Goal: Information Seeking & Learning: Find specific page/section

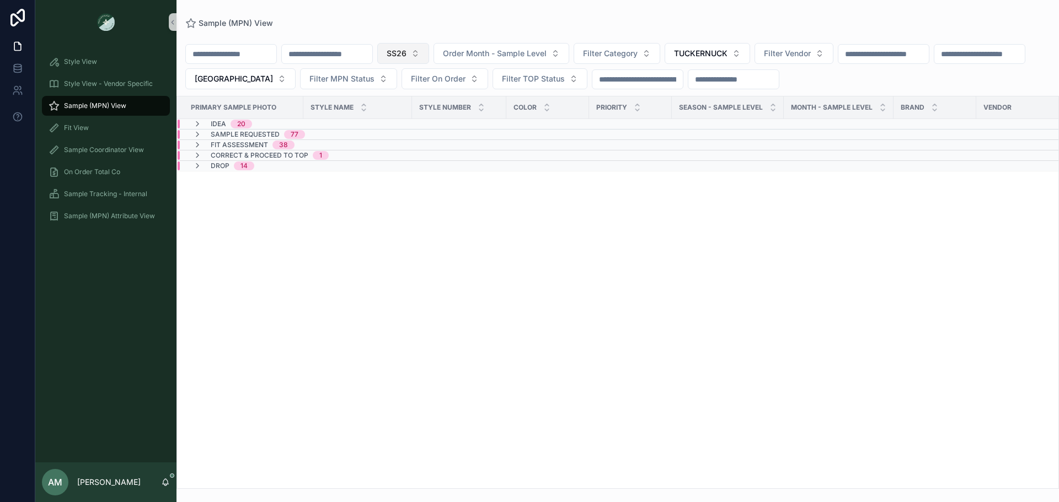
click at [406, 50] on span "SS26" at bounding box center [397, 53] width 20 height 11
click at [451, 102] on div "None" at bounding box center [459, 98] width 132 height 18
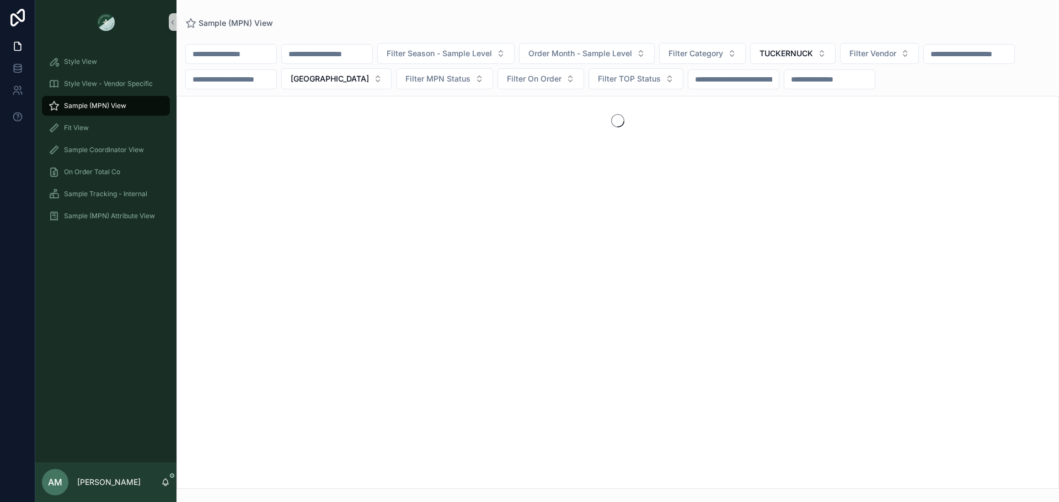
click at [372, 55] on input "scrollable content" at bounding box center [327, 53] width 90 height 15
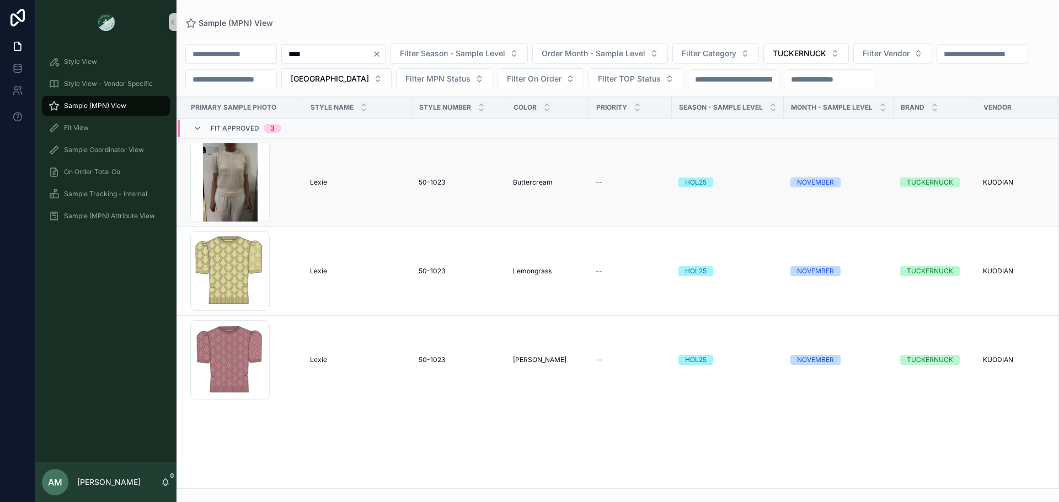
type input "****"
click at [313, 183] on span "Lexie" at bounding box center [318, 182] width 17 height 9
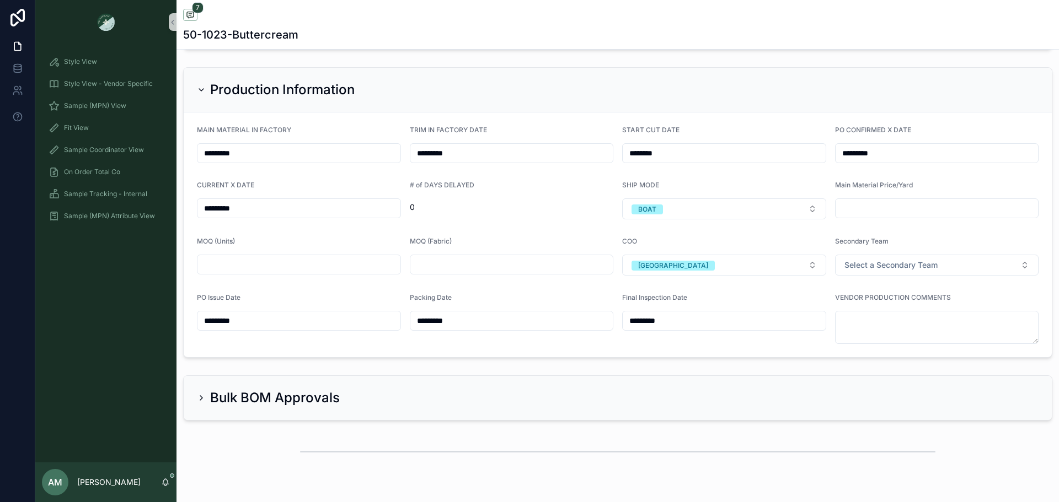
scroll to position [2703, 0]
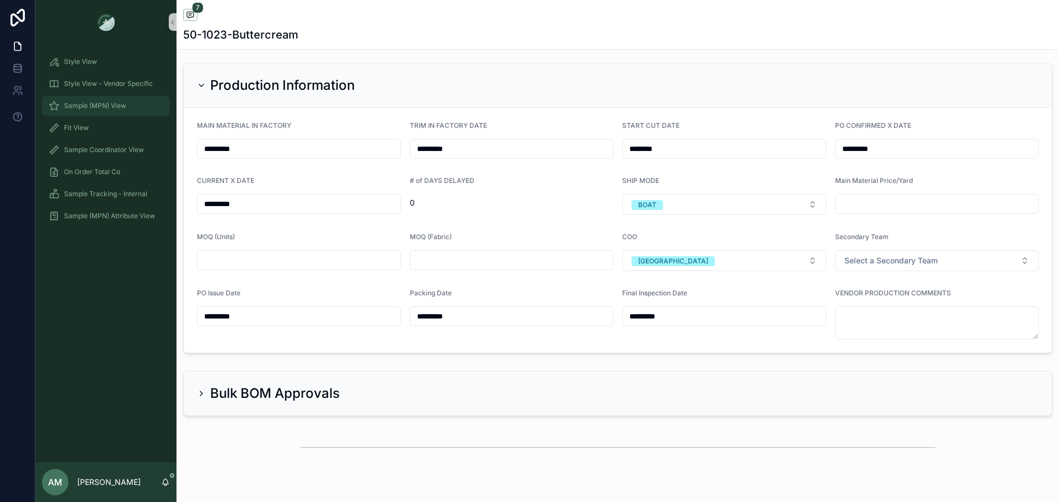
click at [148, 102] on div "Sample (MPN) View" at bounding box center [106, 106] width 115 height 18
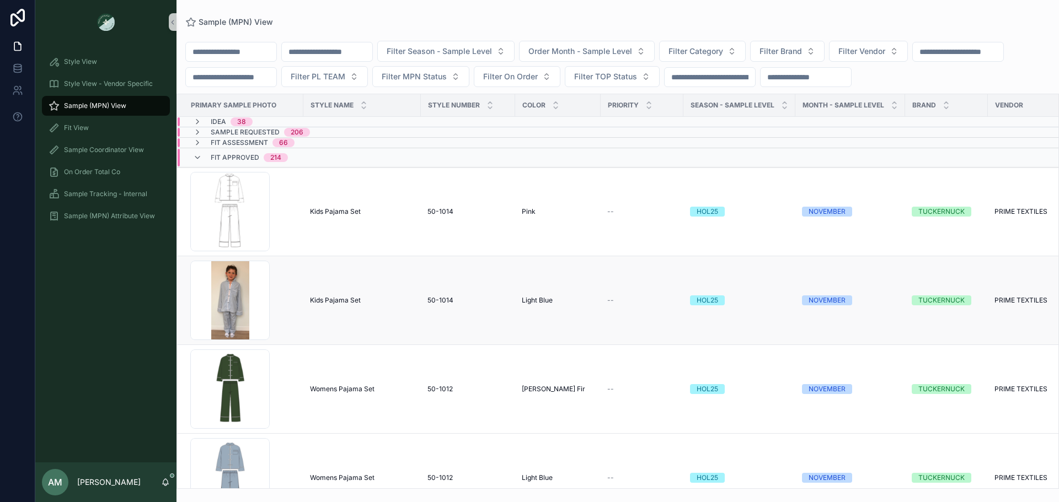
click at [341, 305] on span "Kids Pajama Set" at bounding box center [335, 300] width 51 height 9
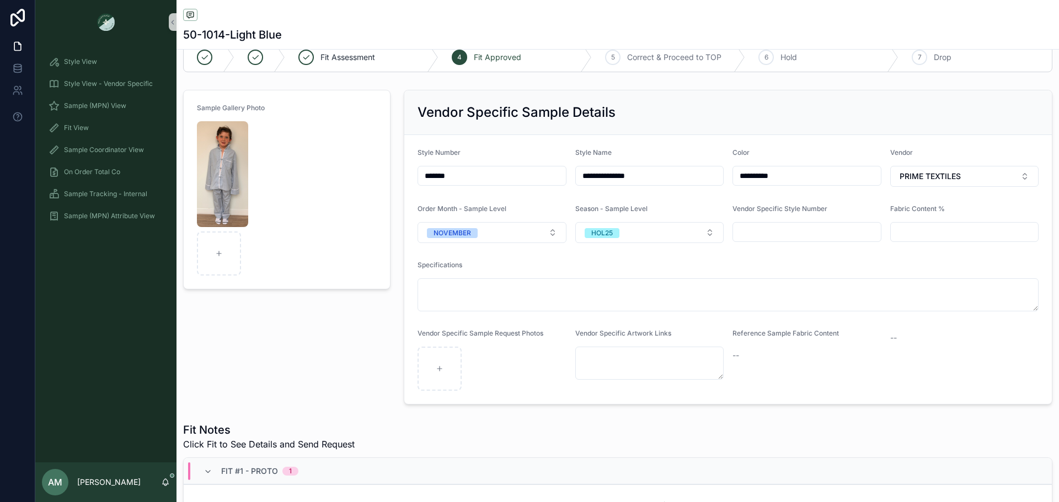
scroll to position [3, 0]
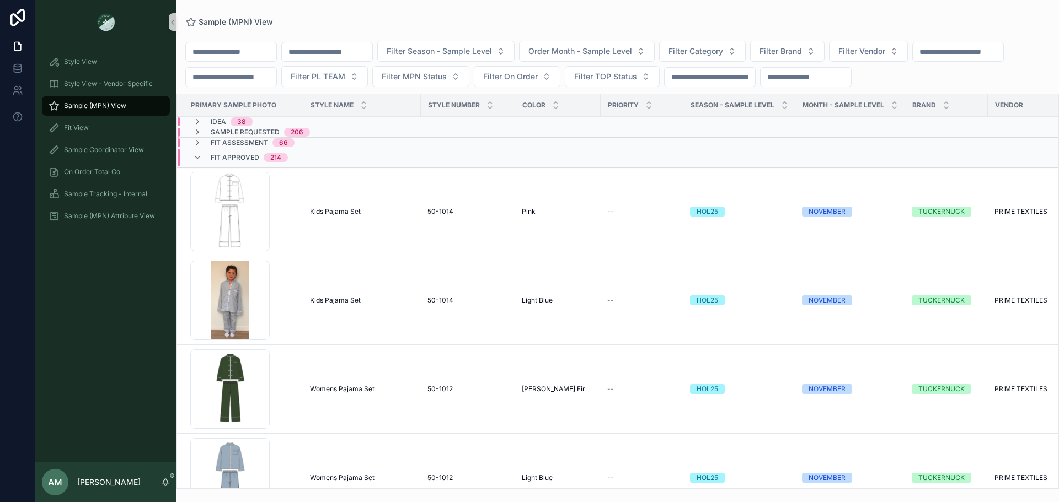
click at [372, 54] on input "scrollable content" at bounding box center [327, 51] width 90 height 15
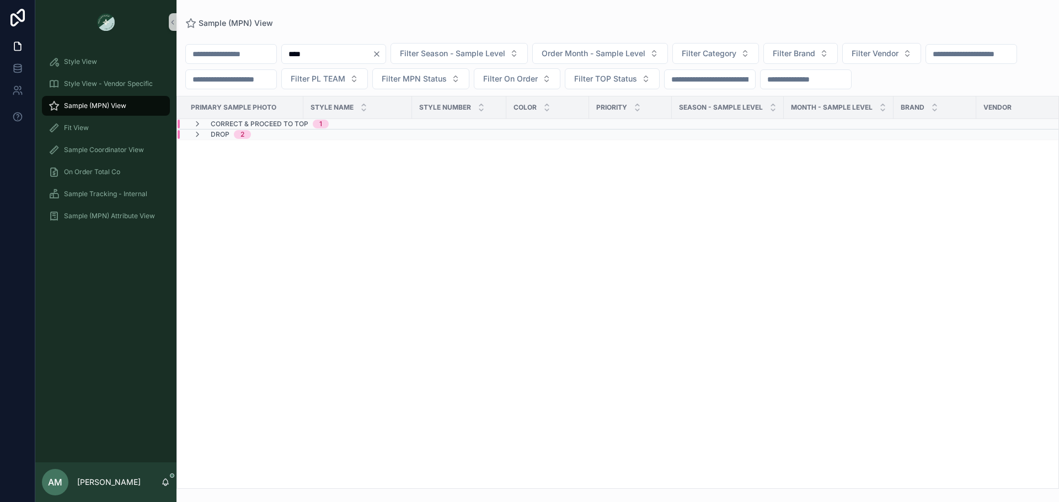
type input "****"
click at [366, 129] on div "Correct & Proceed to TOP 1" at bounding box center [342, 124] width 328 height 9
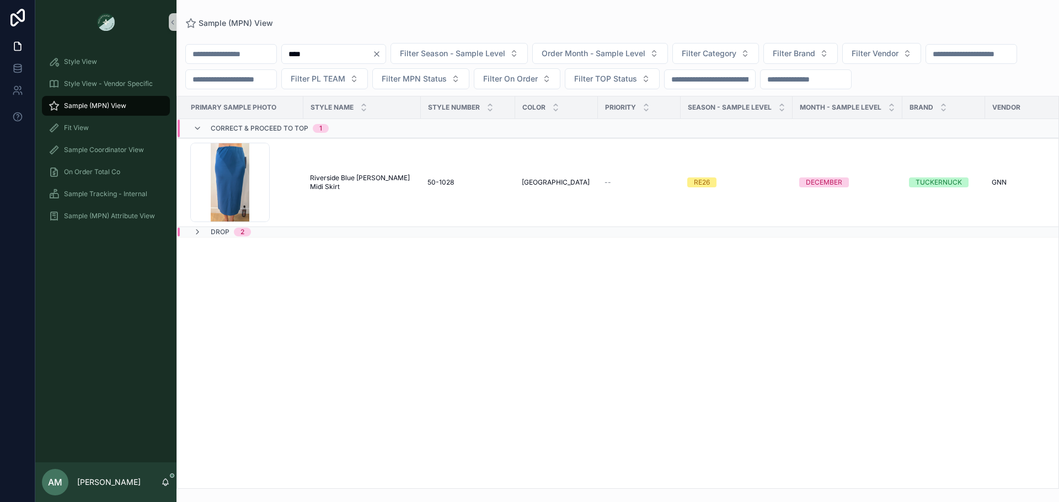
click at [473, 237] on div "Drop 2" at bounding box center [346, 232] width 337 height 9
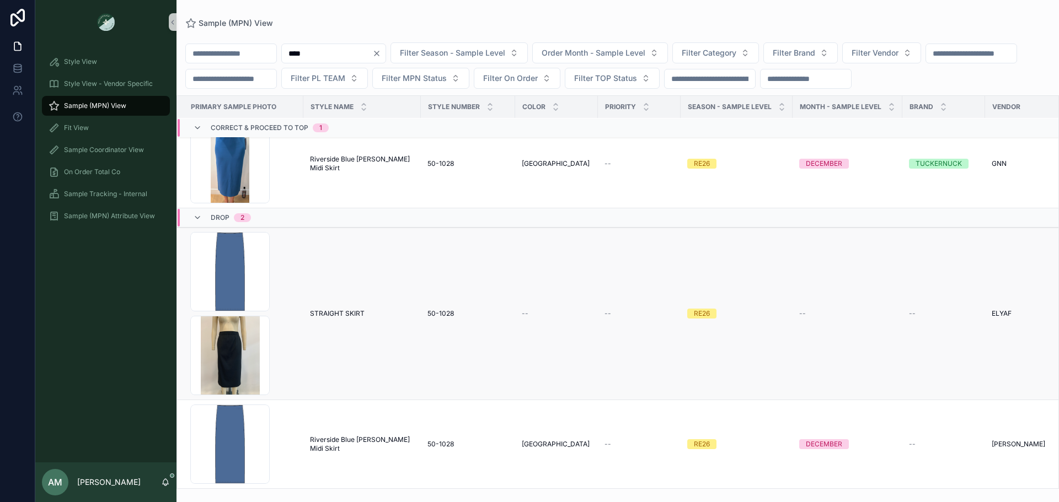
scroll to position [50, 0]
click at [452, 447] on td "50-1028 50-1028" at bounding box center [468, 444] width 94 height 89
click at [452, 440] on div "50-1028 50-1028" at bounding box center [467, 444] width 81 height 9
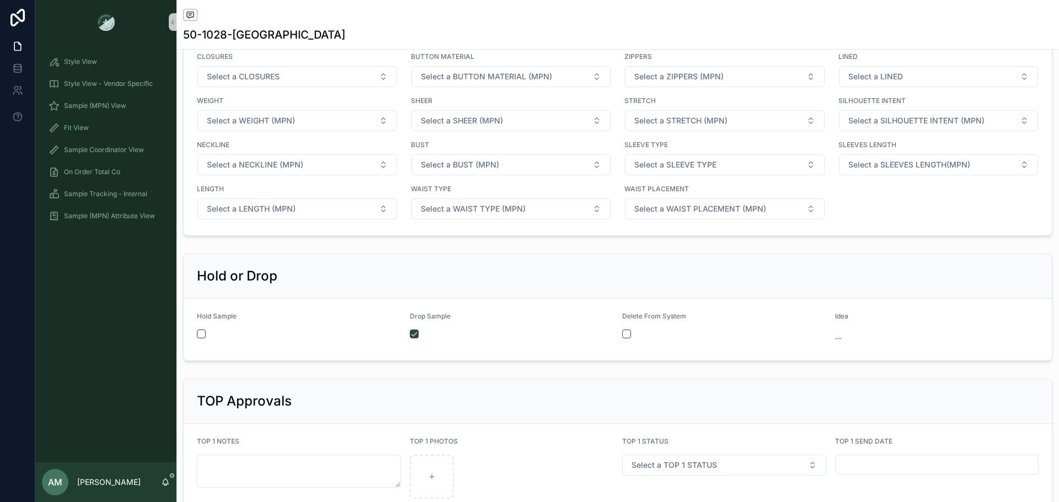
scroll to position [1710, 0]
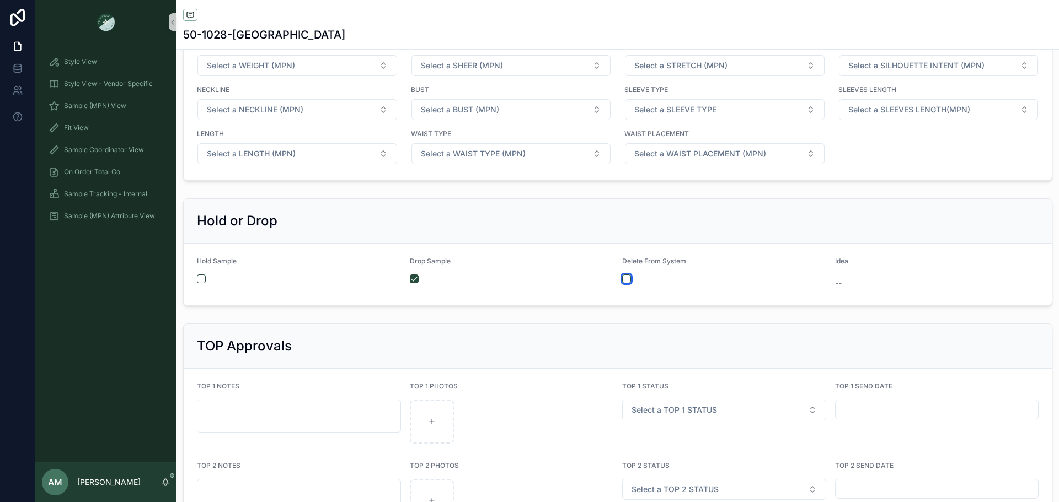
click at [623, 275] on button "scrollable content" at bounding box center [626, 279] width 9 height 9
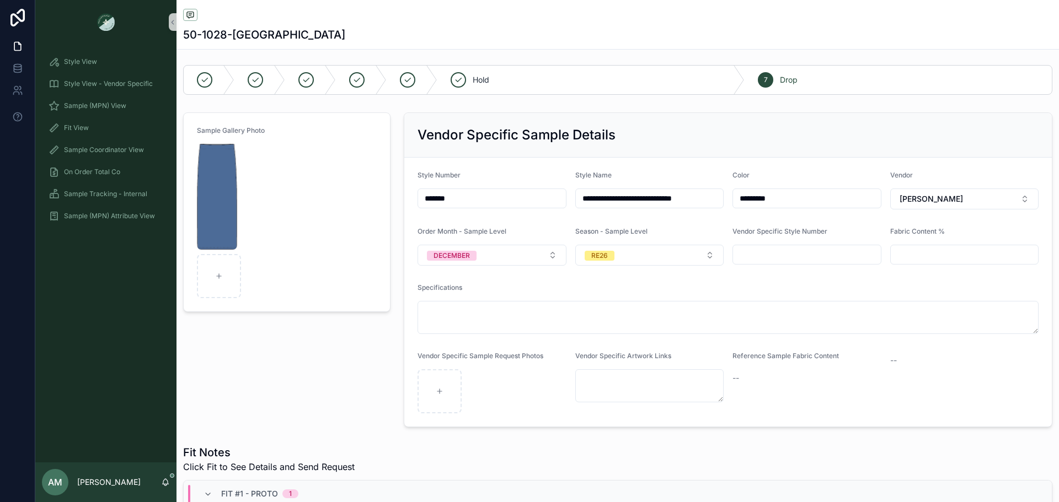
scroll to position [0, 0]
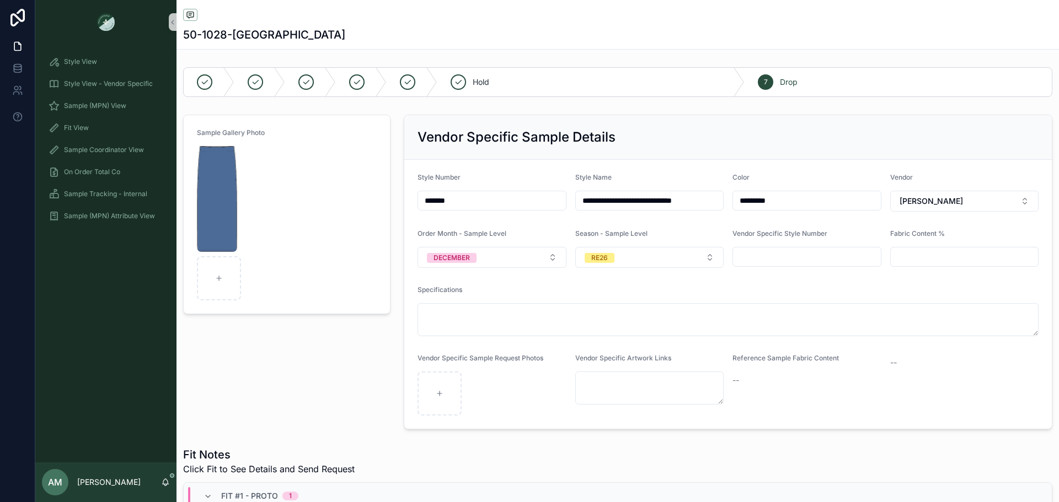
click at [576, 202] on input "**********" at bounding box center [650, 200] width 148 height 15
type input "**********"
click at [602, 179] on span "Style Name" at bounding box center [593, 177] width 36 height 8
click at [113, 109] on span "Sample (MPN) View" at bounding box center [95, 105] width 62 height 9
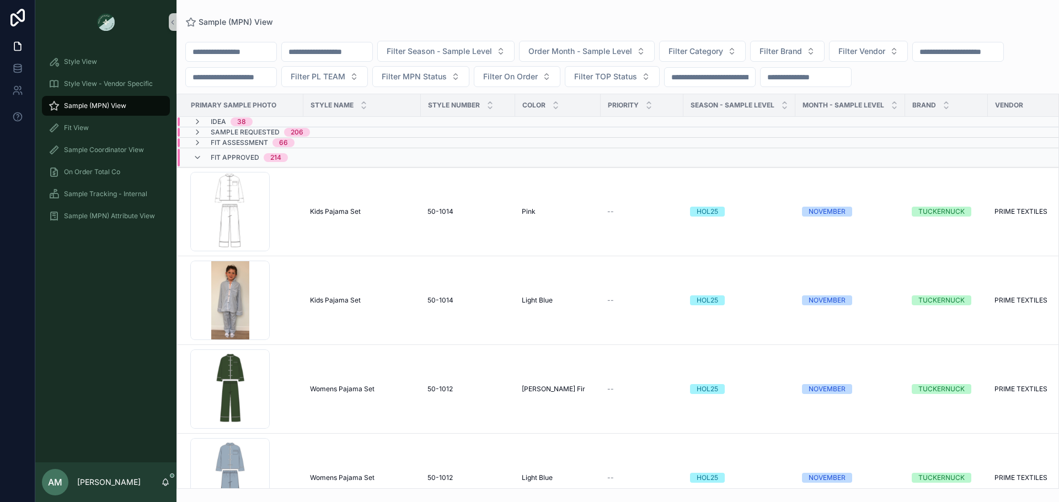
click at [372, 54] on input "scrollable content" at bounding box center [327, 51] width 90 height 15
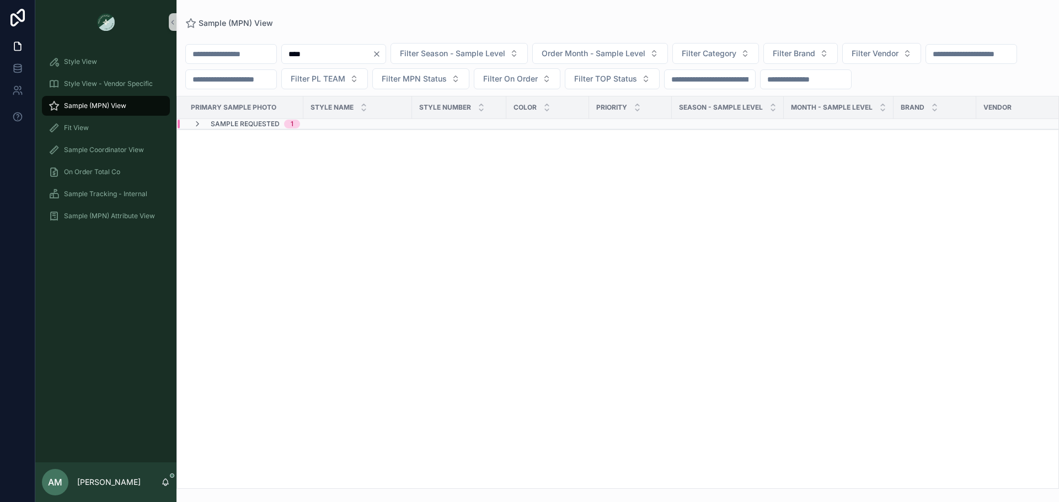
type input "****"
click at [329, 129] on div "Sample Requested 1" at bounding box center [342, 124] width 328 height 9
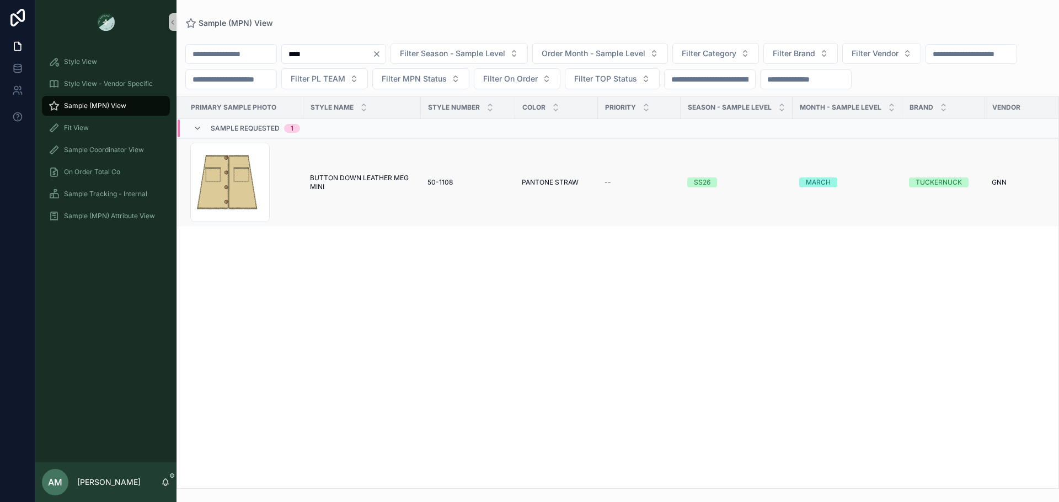
click at [354, 191] on span "BUTTON DOWN LEATHER MEG MINI" at bounding box center [362, 183] width 104 height 18
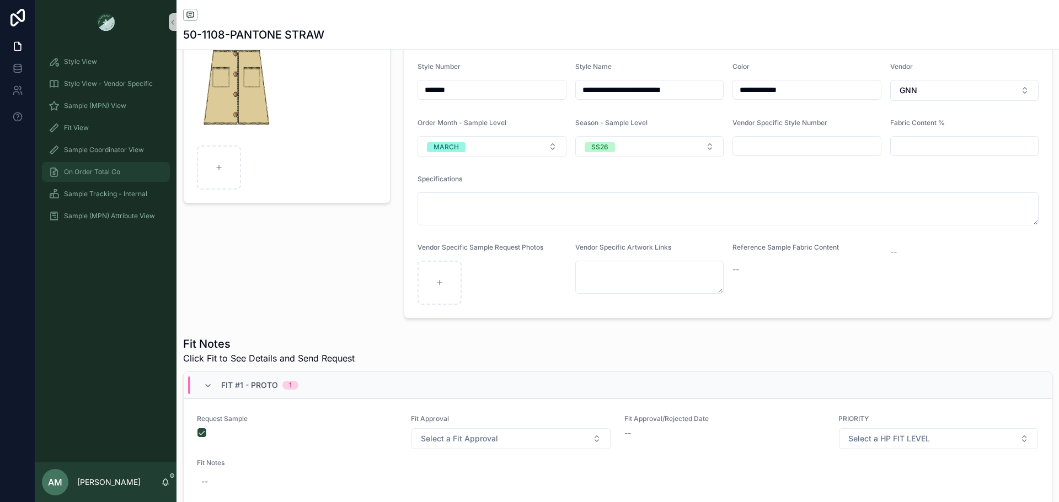
scroll to position [110, 0]
click at [120, 109] on span "Sample (MPN) View" at bounding box center [95, 105] width 62 height 9
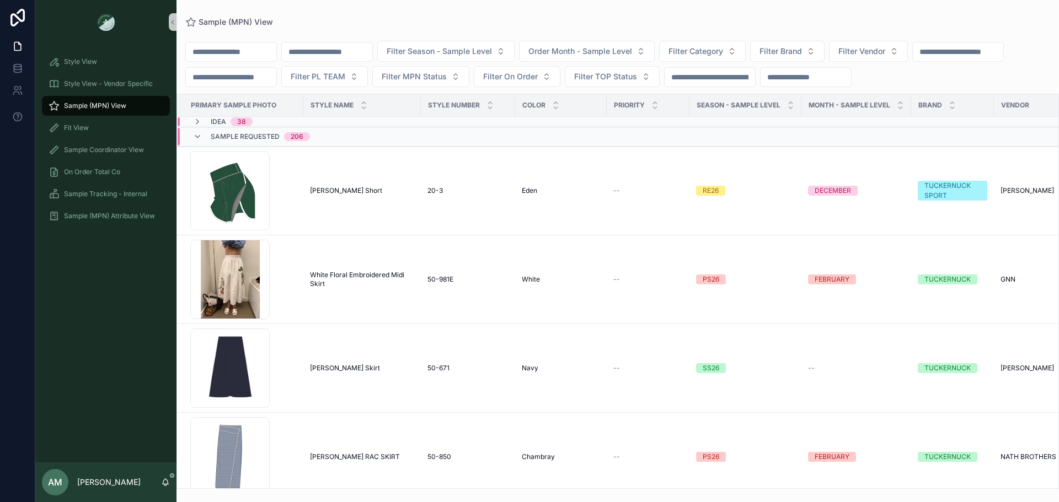
click at [372, 56] on input "scrollable content" at bounding box center [327, 51] width 90 height 15
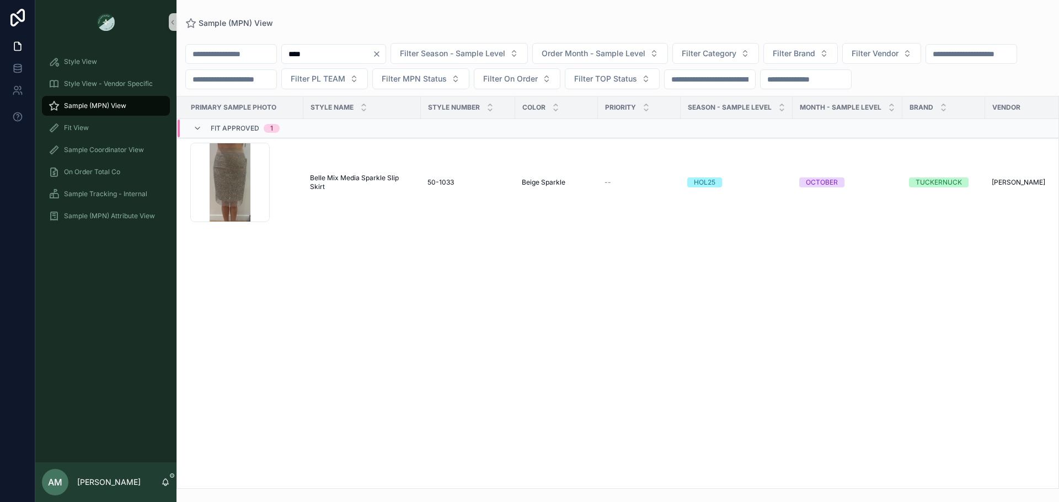
click at [348, 57] on input "****" at bounding box center [327, 53] width 90 height 15
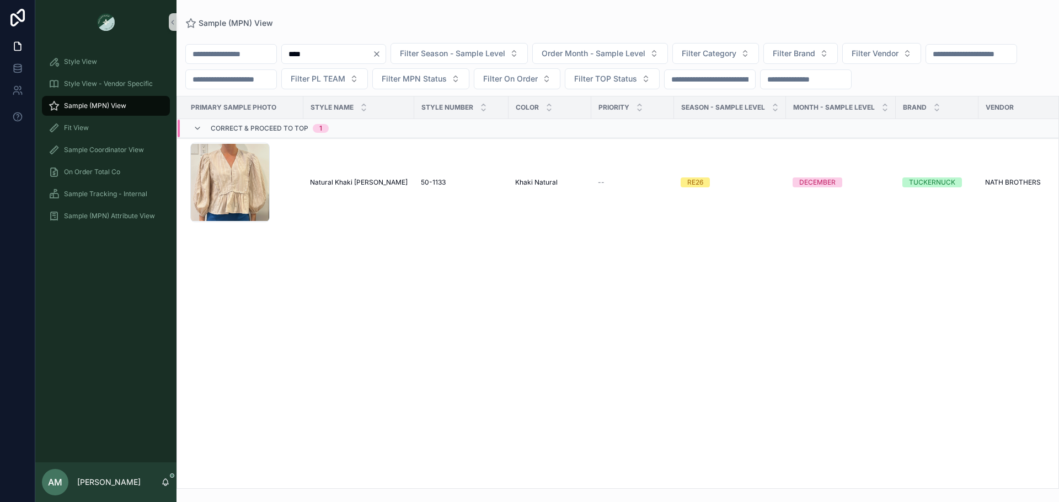
type input "****"
click at [117, 108] on span "Sample (MPN) View" at bounding box center [95, 105] width 62 height 9
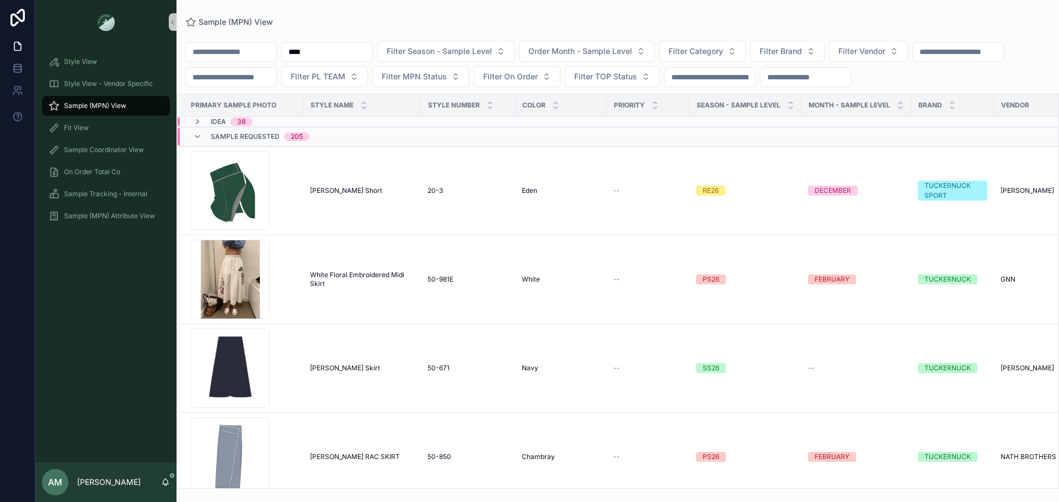
click at [372, 59] on input "****" at bounding box center [327, 51] width 90 height 15
click at [825, 59] on button "Filter Brand" at bounding box center [787, 51] width 74 height 21
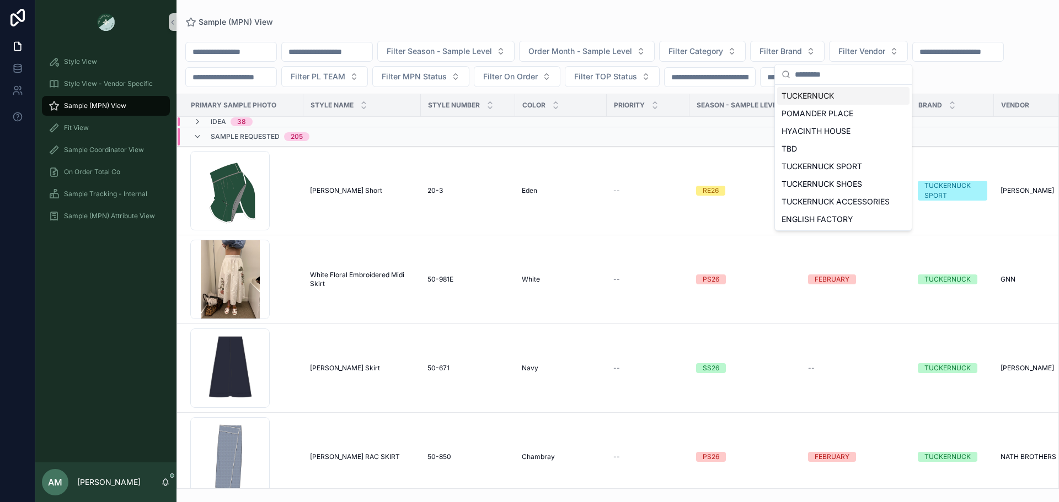
click at [829, 93] on div "TUCKERNUCK" at bounding box center [843, 96] width 132 height 18
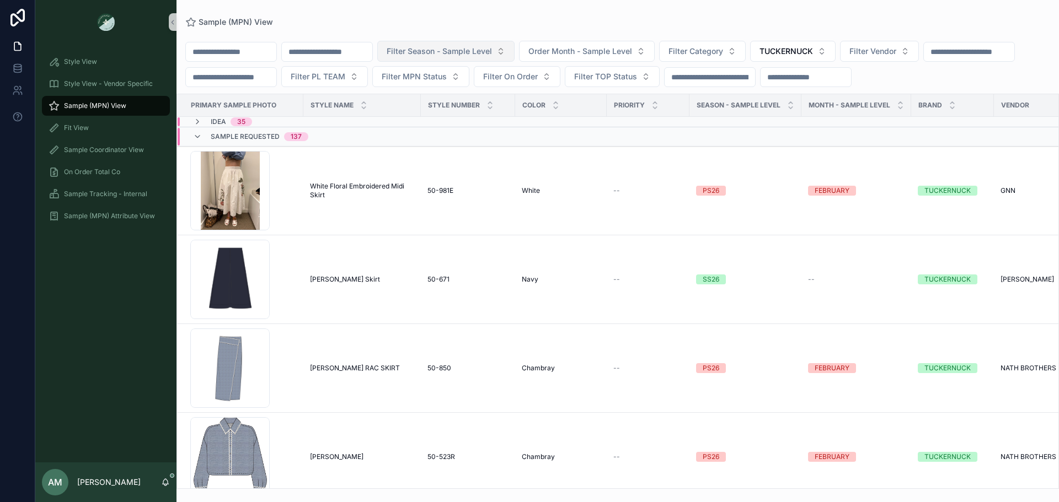
click at [492, 56] on span "Filter Season - Sample Level" at bounding box center [439, 51] width 105 height 11
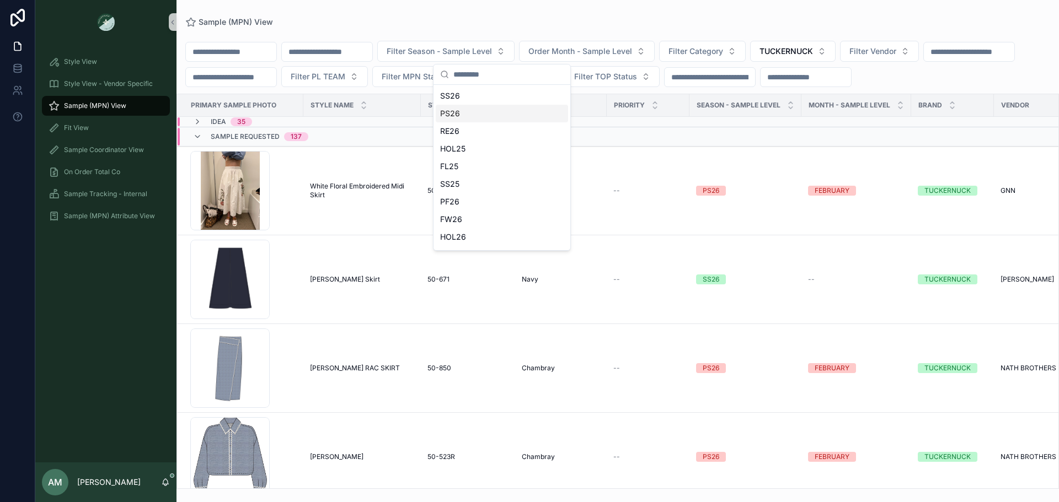
click at [498, 119] on div "PS26" at bounding box center [502, 114] width 132 height 18
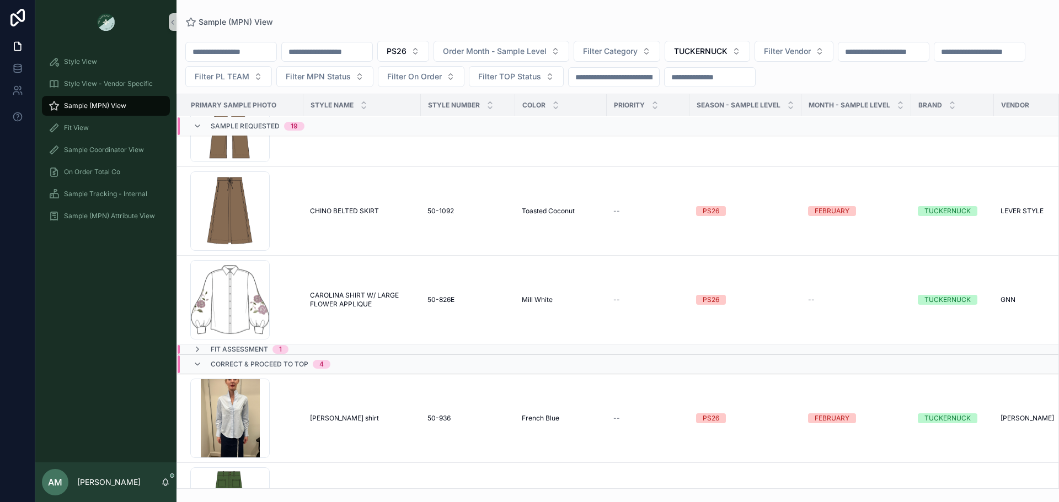
scroll to position [1620, 0]
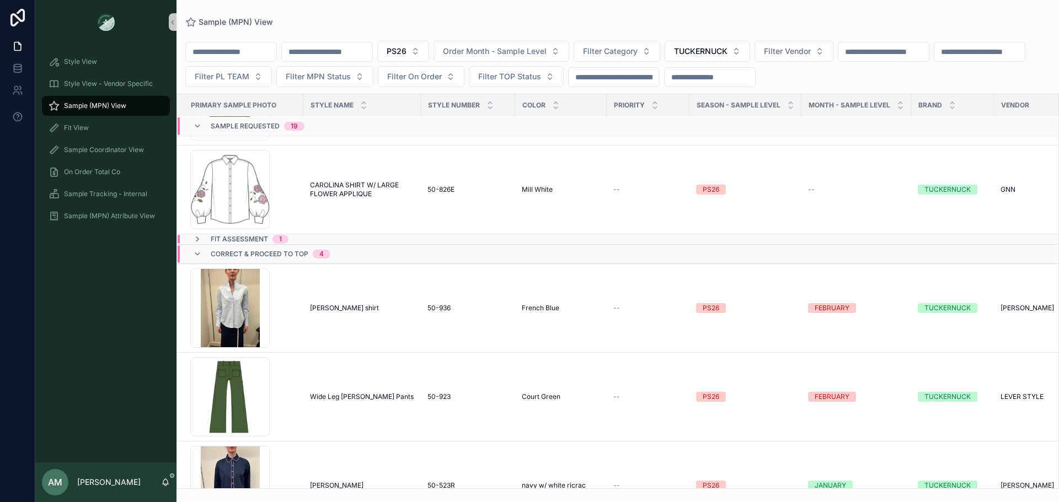
click at [362, 237] on div "Fit Assessment 1" at bounding box center [346, 239] width 337 height 9
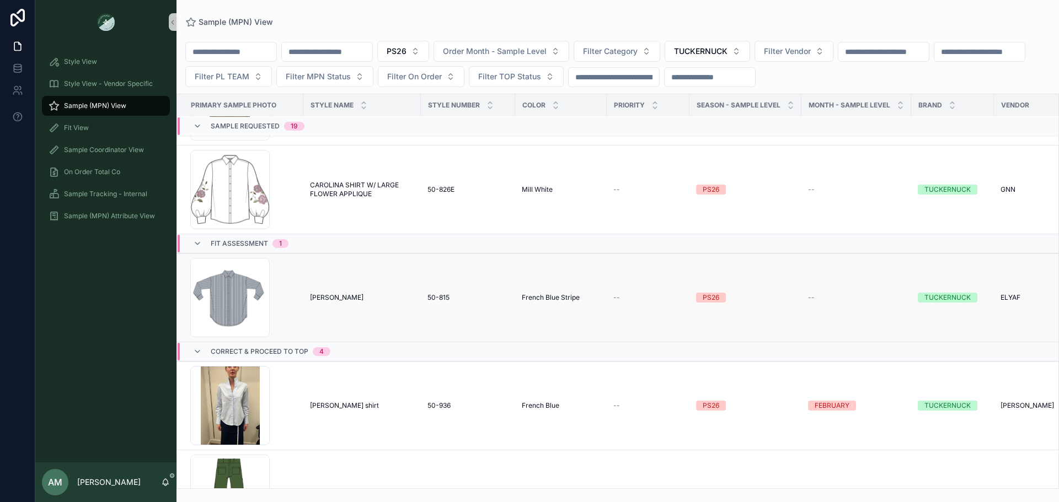
click at [349, 287] on td "[PERSON_NAME] [PERSON_NAME]" at bounding box center [361, 298] width 117 height 89
click at [350, 299] on div "[PERSON_NAME] [PERSON_NAME]" at bounding box center [362, 297] width 104 height 9
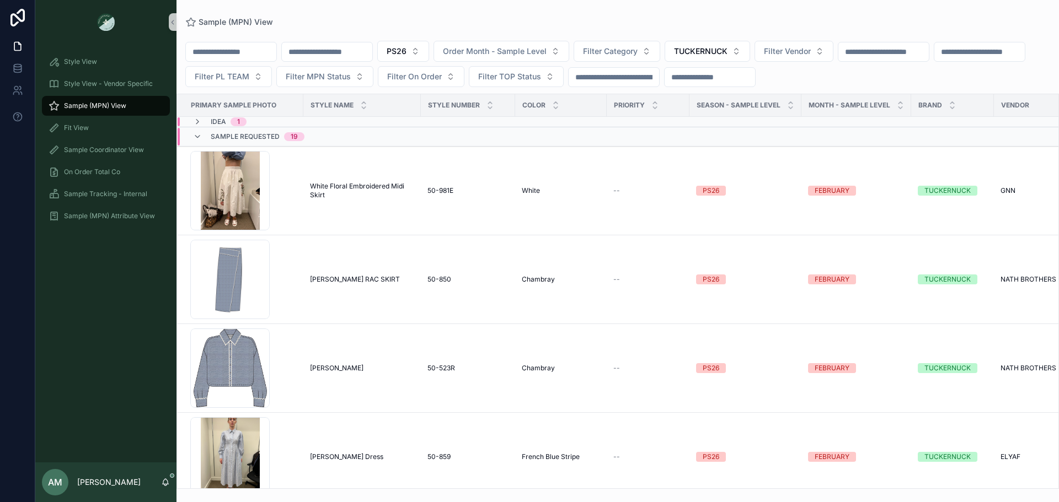
click at [261, 138] on span "Sample Requested" at bounding box center [245, 136] width 69 height 9
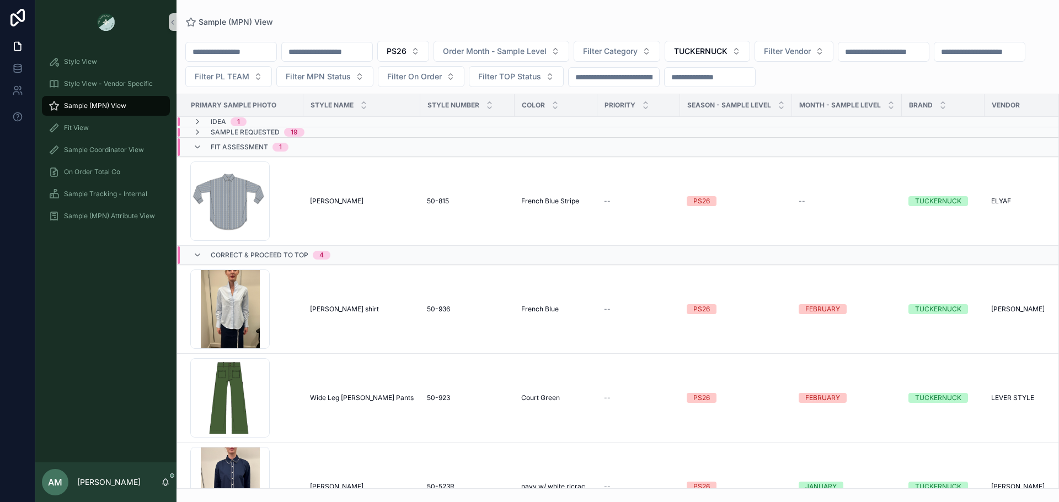
click at [255, 145] on span "Fit Assessment" at bounding box center [239, 147] width 57 height 9
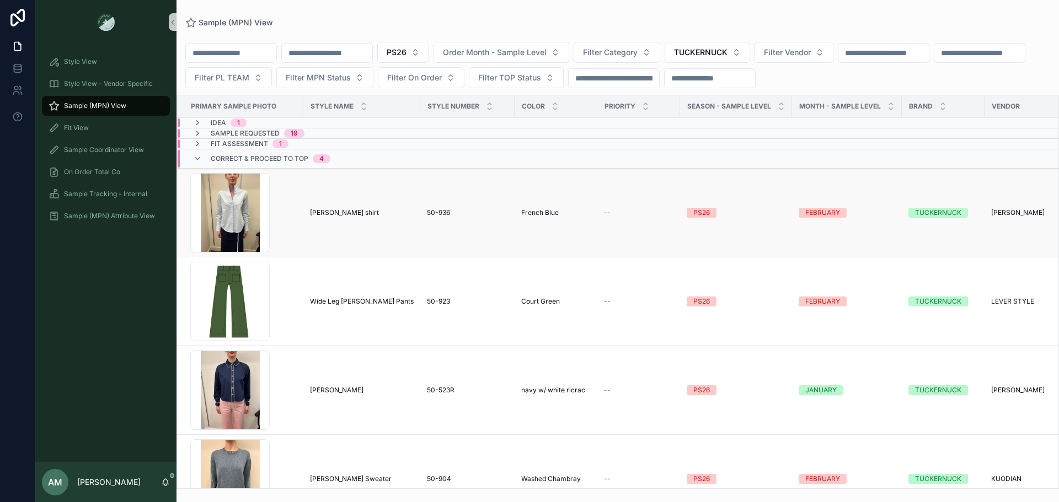
scroll to position [54, 0]
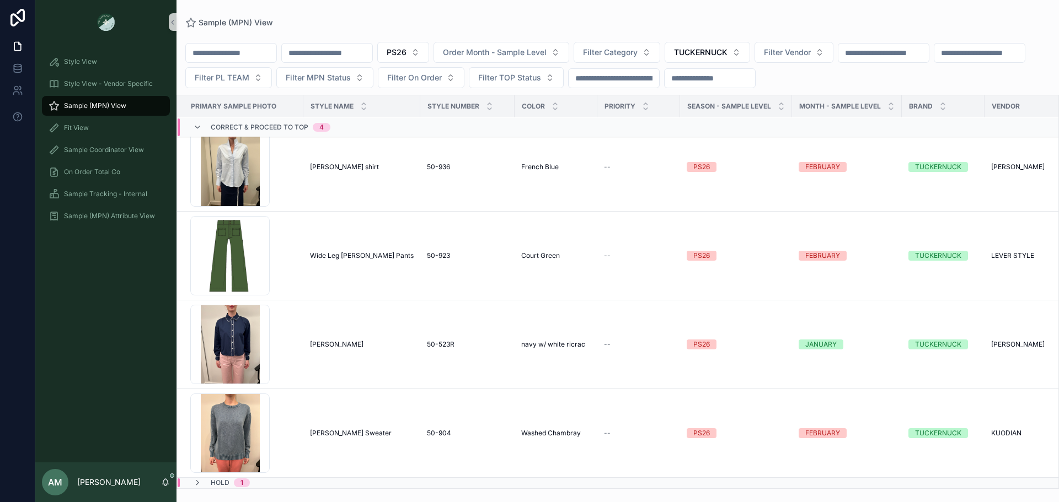
click at [261, 127] on span "Correct & Proceed to TOP" at bounding box center [260, 127] width 98 height 9
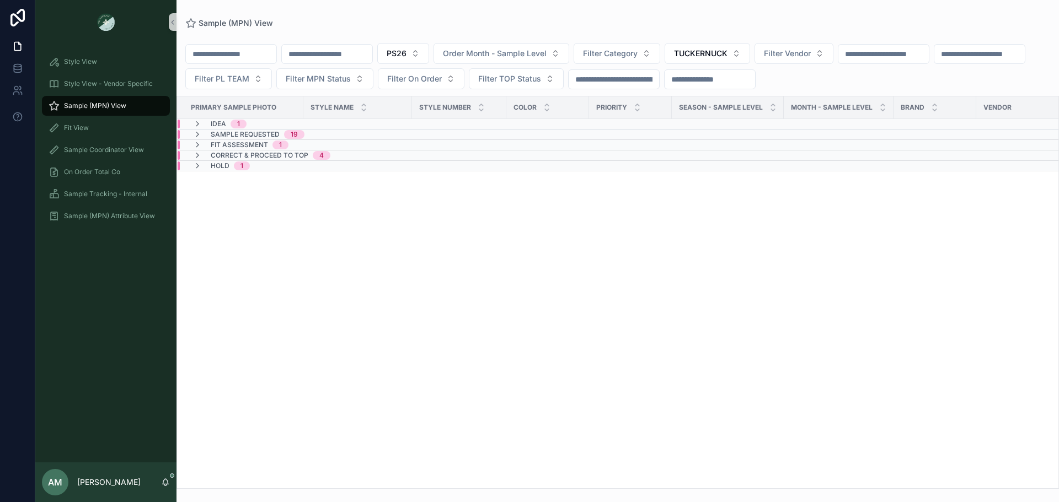
click at [252, 164] on div "Hold 1" at bounding box center [221, 166] width 83 height 9
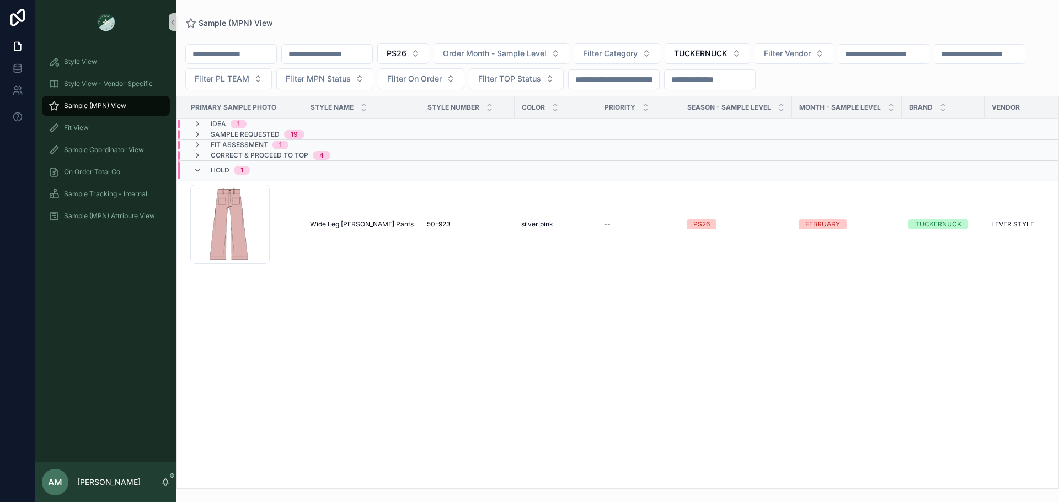
click at [273, 167] on div "Hold 1" at bounding box center [346, 171] width 336 height 18
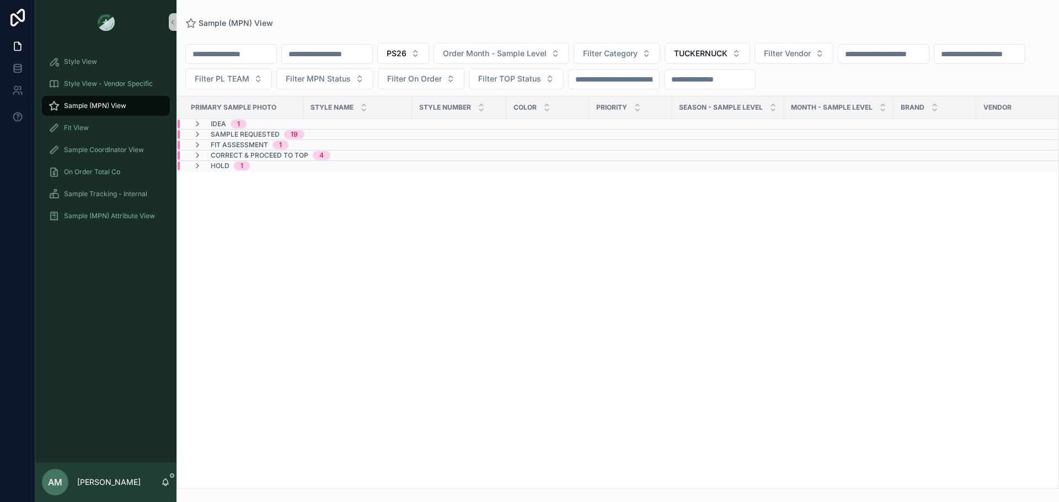
click at [254, 119] on th "PRIMARY SAMPLE PHOTO" at bounding box center [240, 108] width 126 height 23
click at [254, 122] on div "Idea 1" at bounding box center [220, 124] width 80 height 9
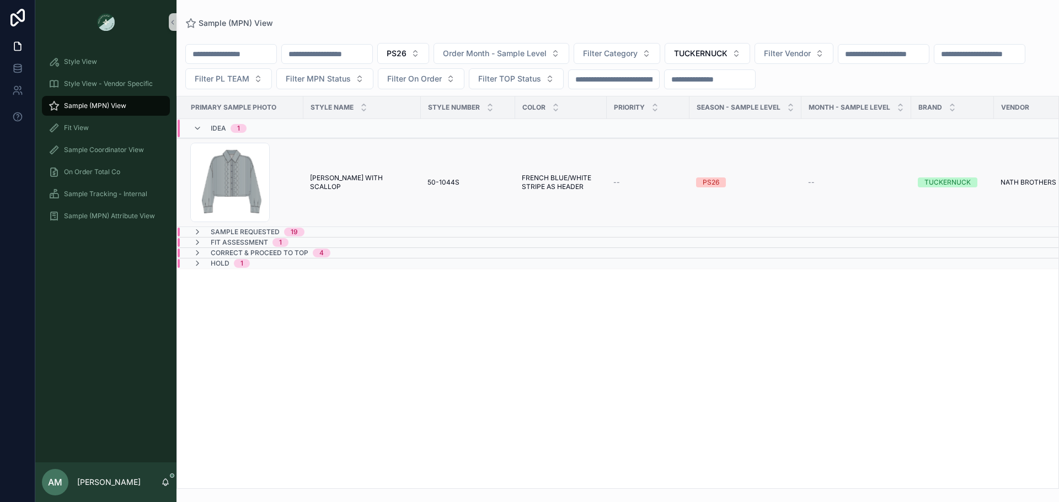
click at [323, 169] on td "[PERSON_NAME] WITH SCALLOP JASPER WITH SCALLOP" at bounding box center [361, 182] width 117 height 89
click at [339, 179] on span "[PERSON_NAME] WITH SCALLOP" at bounding box center [362, 183] width 104 height 18
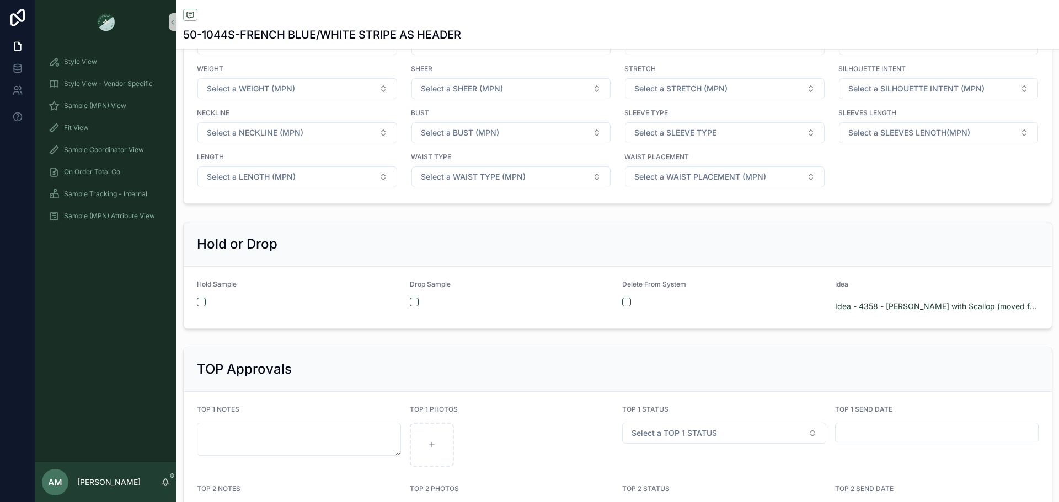
scroll to position [1875, 0]
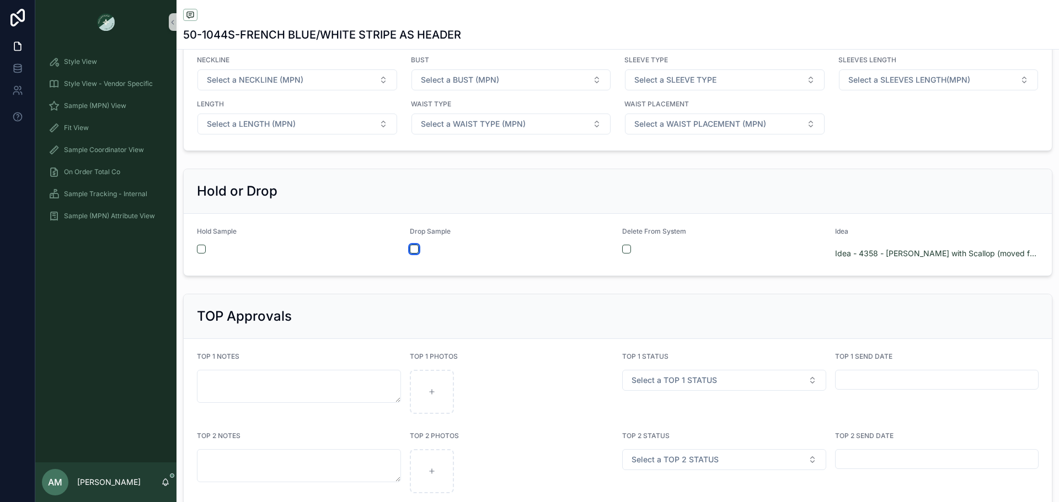
click at [411, 253] on button "scrollable content" at bounding box center [414, 249] width 9 height 9
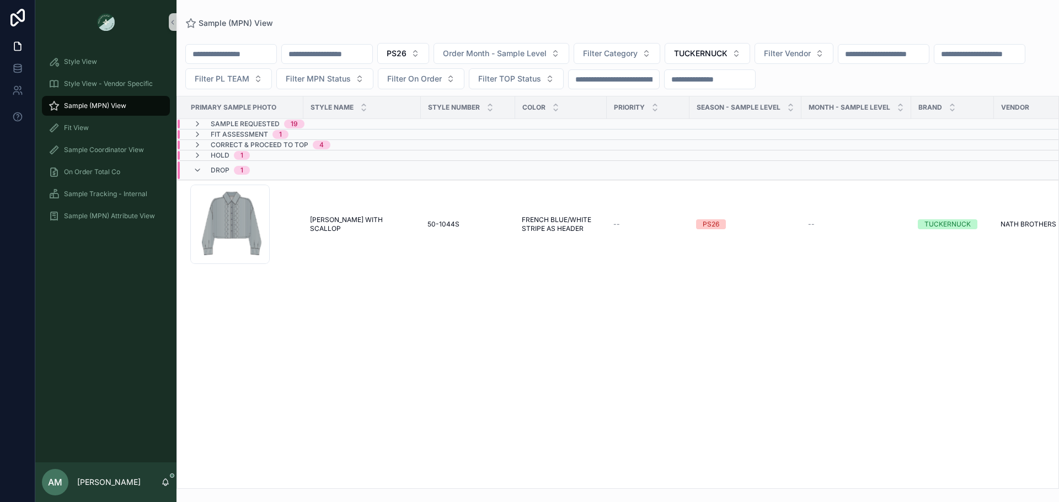
click at [272, 172] on div "Drop 1" at bounding box center [346, 171] width 337 height 18
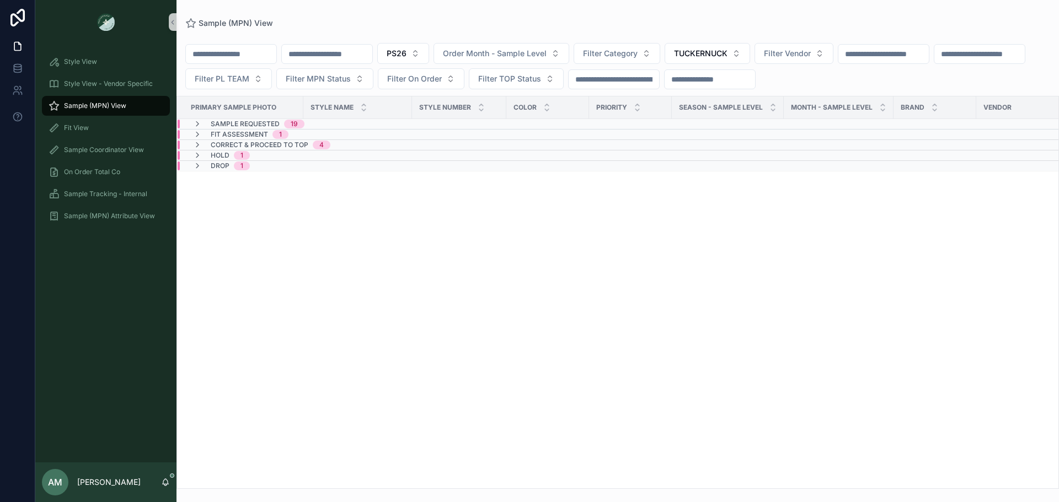
click at [313, 124] on div "Sample Requested 19" at bounding box center [249, 124] width 138 height 9
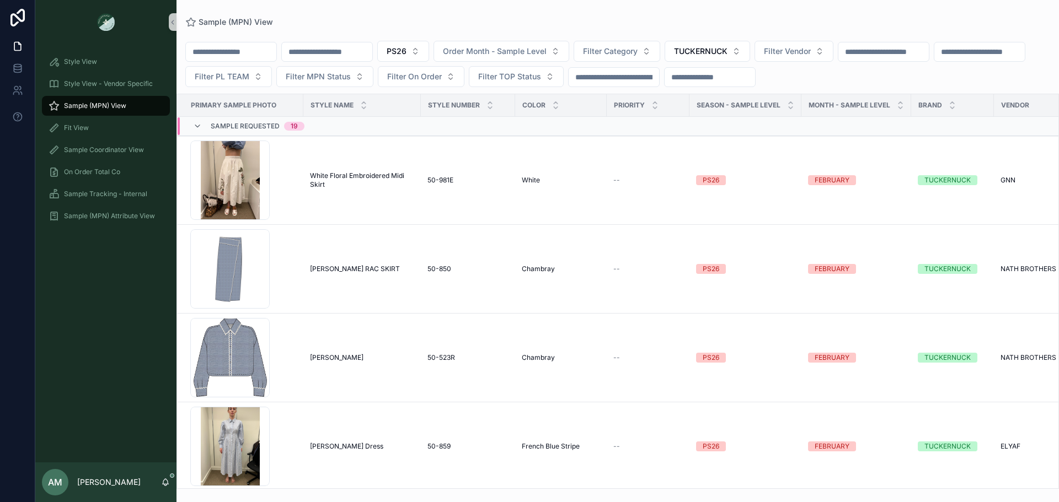
click at [352, 49] on input "scrollable content" at bounding box center [327, 51] width 90 height 15
click at [406, 50] on span "PS26" at bounding box center [397, 51] width 20 height 11
click at [427, 95] on div "None" at bounding box center [459, 96] width 132 height 18
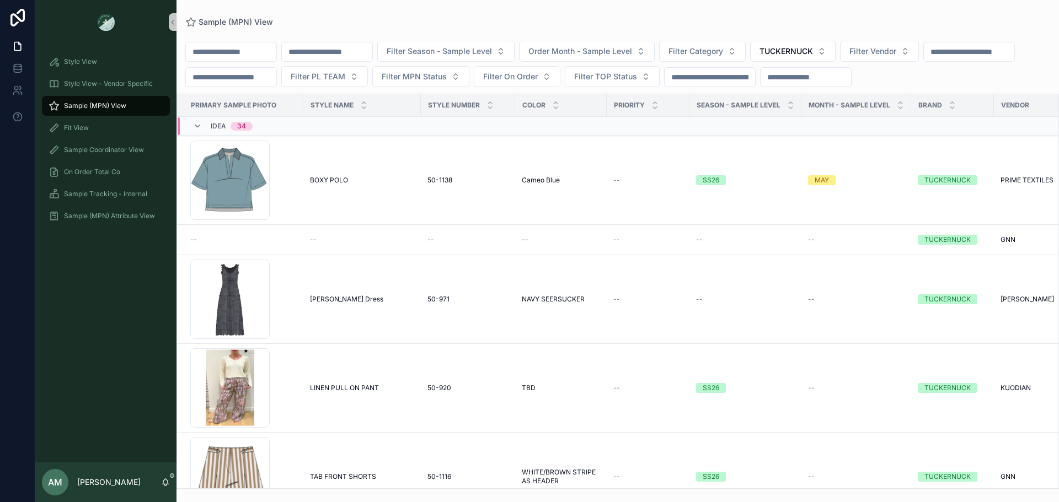
click at [365, 54] on input "scrollable content" at bounding box center [327, 51] width 90 height 15
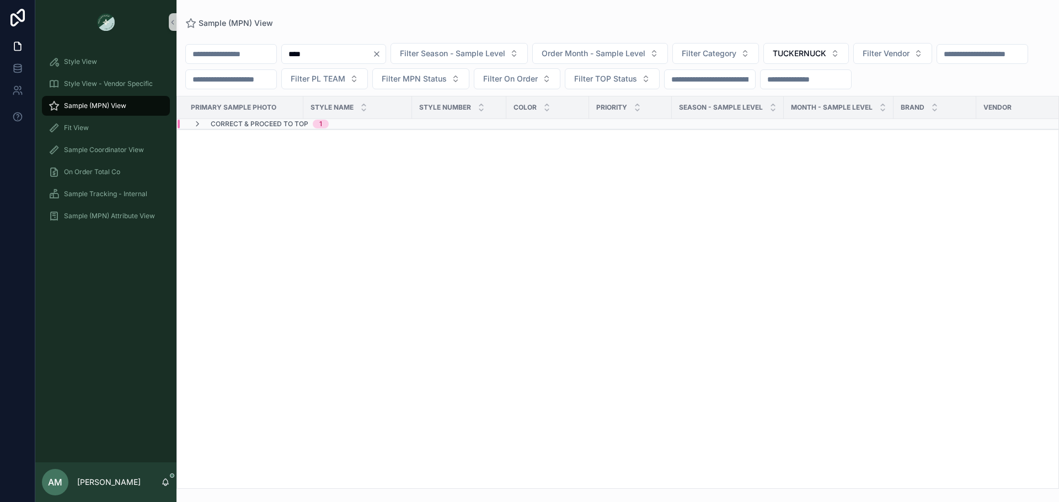
type input "****"
click at [373, 129] on div "Correct & Proceed to TOP 1" at bounding box center [342, 124] width 328 height 9
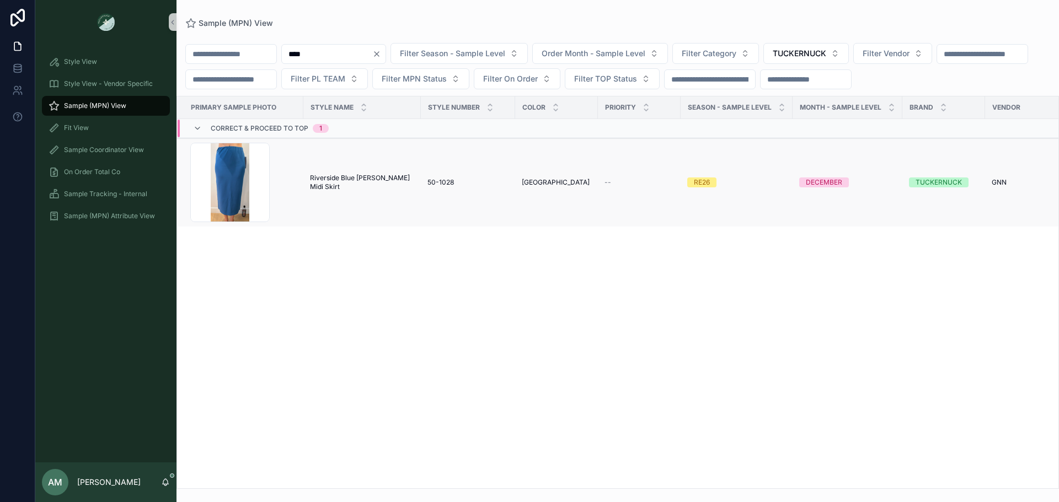
click at [372, 191] on span "Riverside Blue [PERSON_NAME] Midi Skirt" at bounding box center [362, 183] width 104 height 18
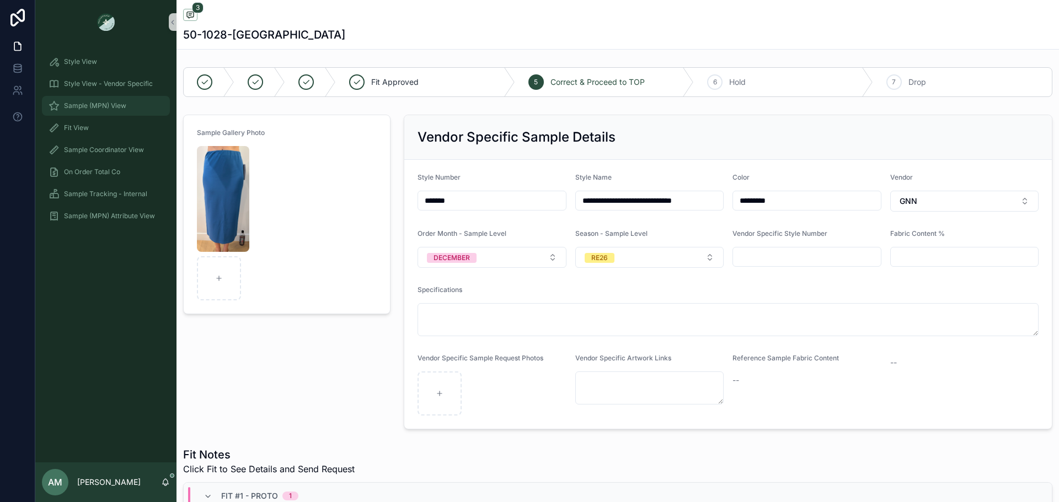
click at [137, 114] on div "Sample (MPN) View" at bounding box center [106, 106] width 115 height 18
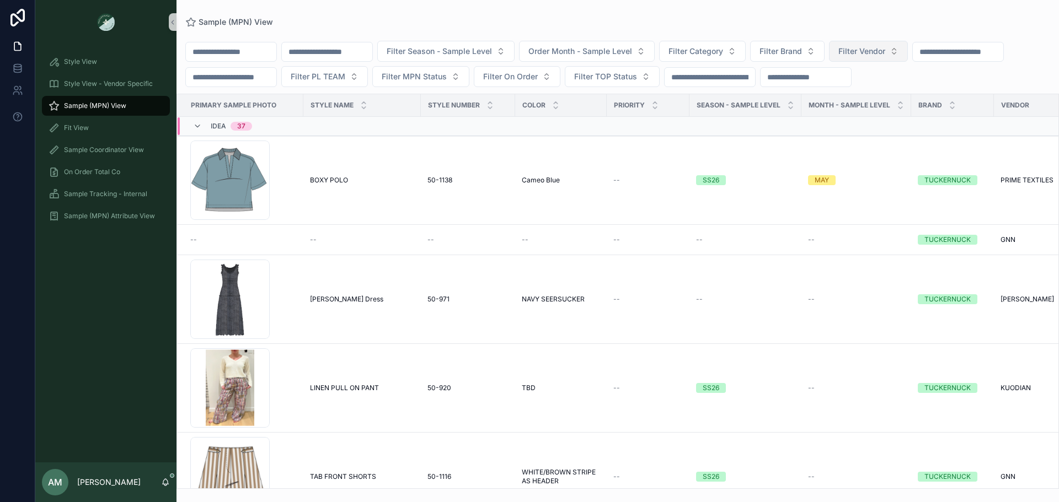
click at [891, 57] on button "Filter Vendor" at bounding box center [868, 51] width 79 height 21
type input "****"
click at [930, 92] on div "PRIME TEXTILES" at bounding box center [924, 96] width 132 height 18
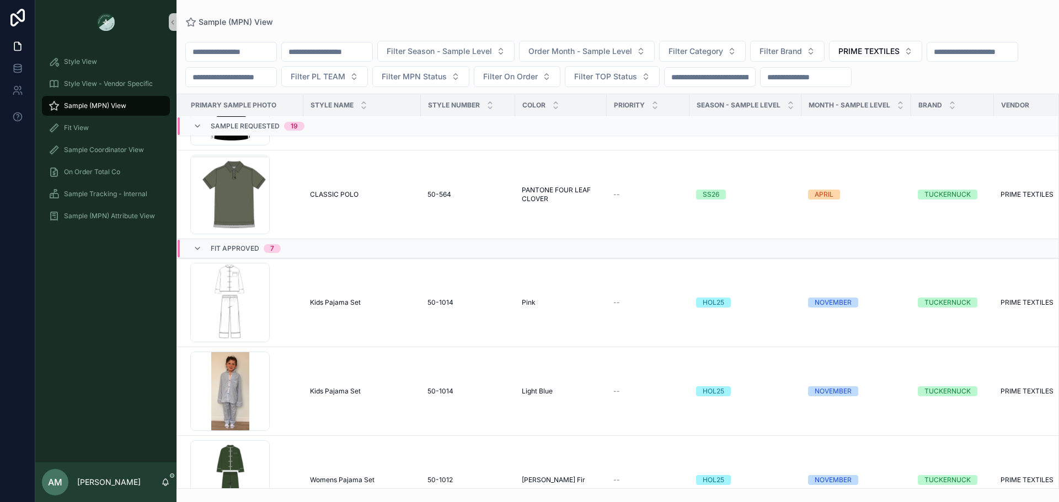
scroll to position [1820, 0]
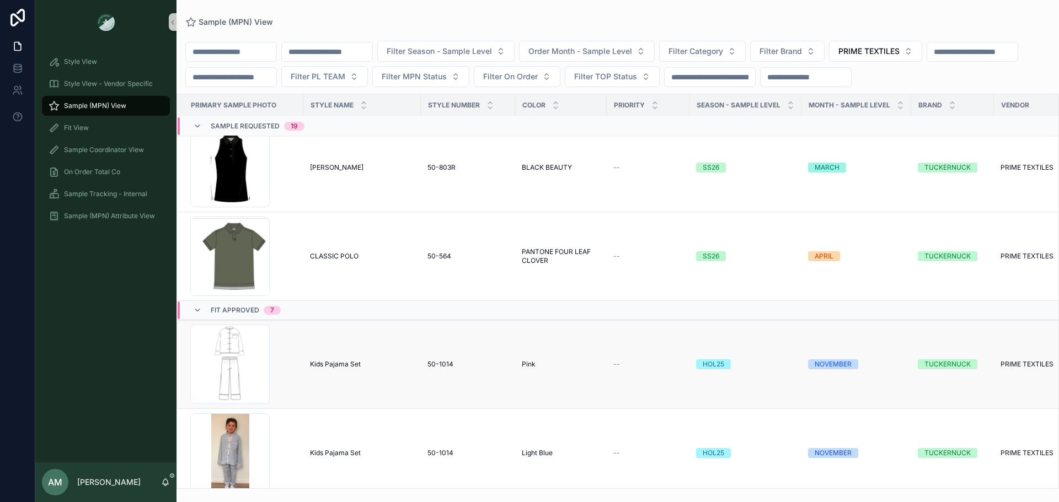
click at [356, 373] on td "Kids Pajama Set Kids Pajama Set" at bounding box center [361, 364] width 117 height 89
click at [356, 357] on td "Kids Pajama Set Kids Pajama Set" at bounding box center [361, 364] width 117 height 89
click at [290, 381] on div "Screenshot-2025-07-28-at-9.32.12-AM .png" at bounding box center [243, 364] width 106 height 79
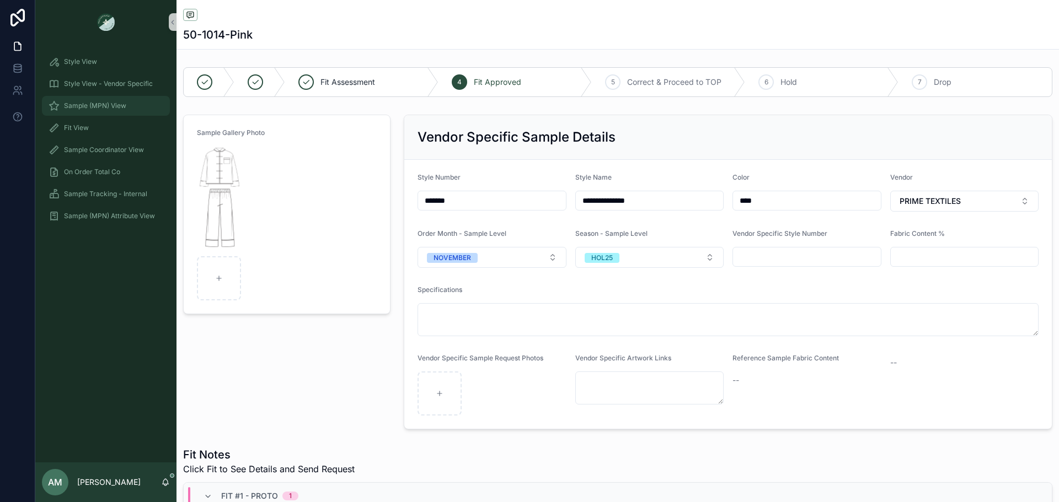
click at [109, 108] on span "Sample (MPN) View" at bounding box center [95, 105] width 62 height 9
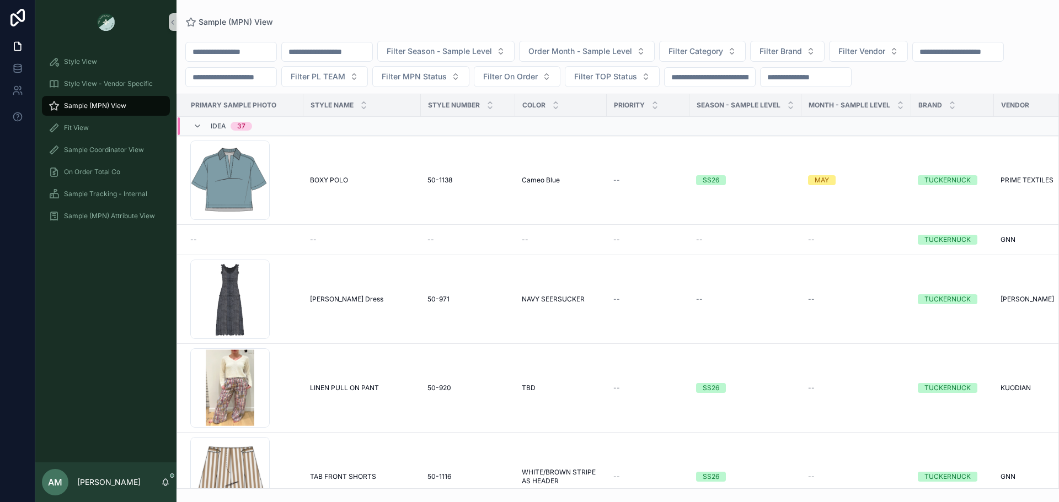
click at [912, 35] on div "Filter Season - Sample Level Order Month - Sample Level Filter Category Filter …" at bounding box center [617, 257] width 882 height 463
click at [885, 47] on span "Filter Vendor" at bounding box center [861, 51] width 47 height 11
type input "***"
click at [920, 94] on span "PRIME TEXTILES" at bounding box center [893, 95] width 61 height 11
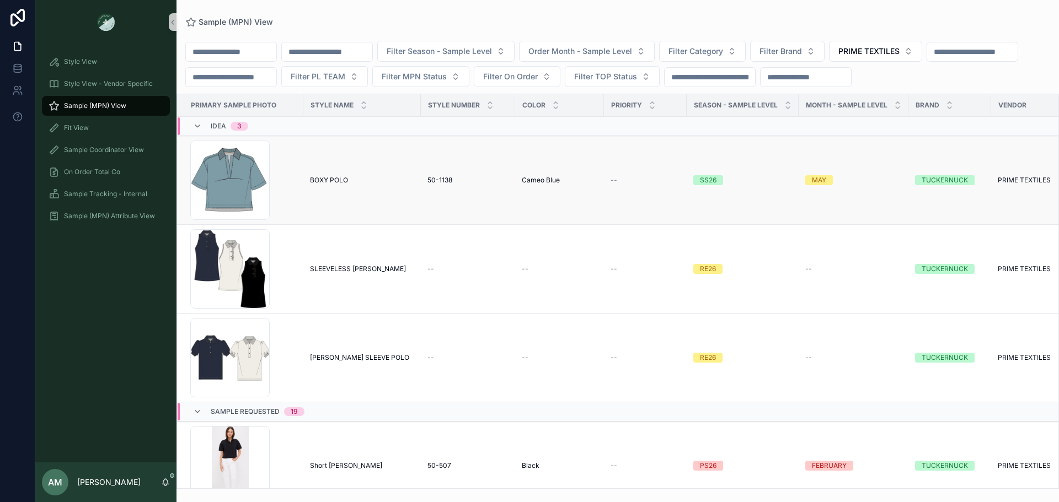
scroll to position [55, 0]
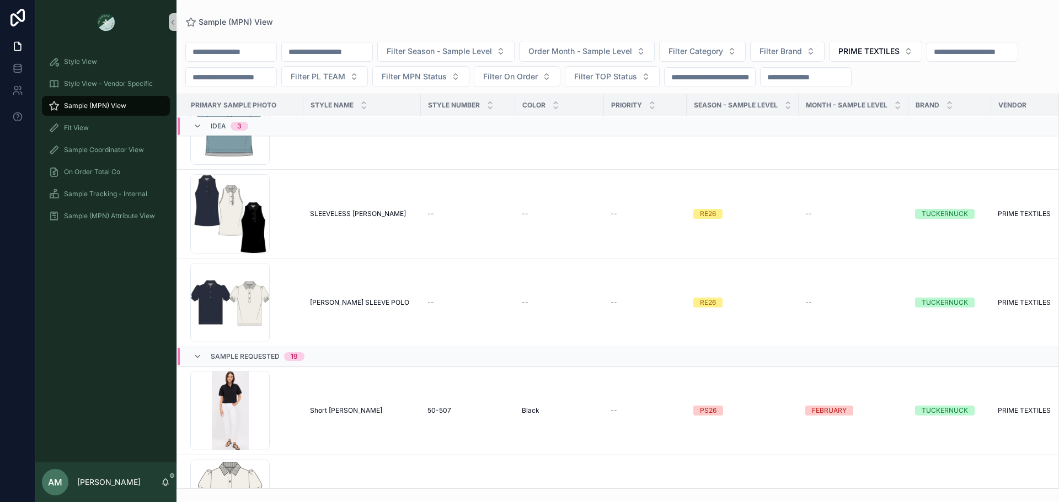
click at [254, 135] on div "Idea 3" at bounding box center [221, 126] width 82 height 18
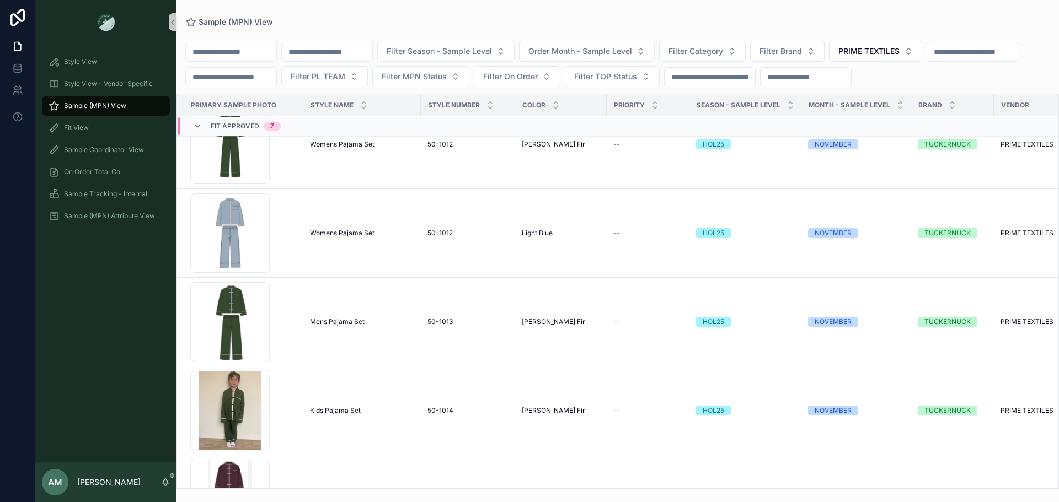
scroll to position [2123, 0]
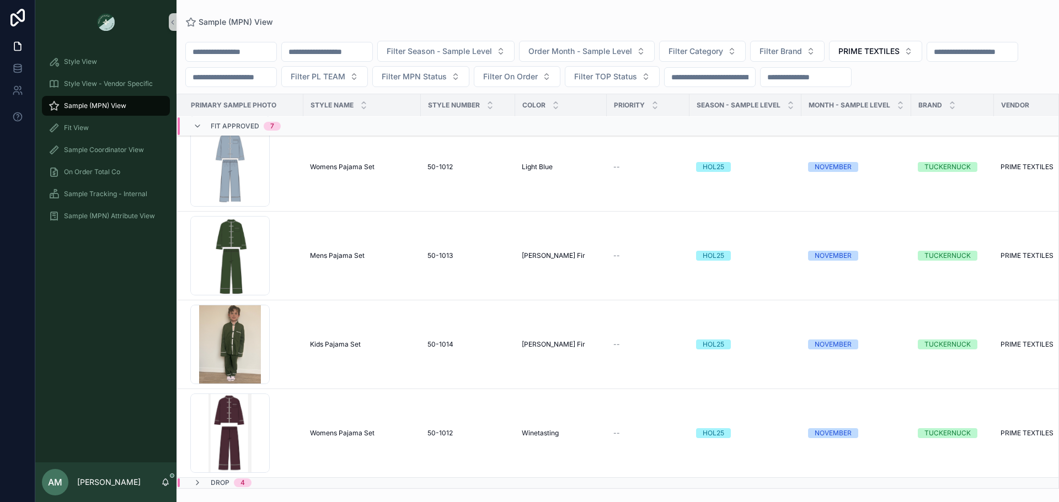
click at [313, 479] on div "Drop 4" at bounding box center [346, 483] width 337 height 9
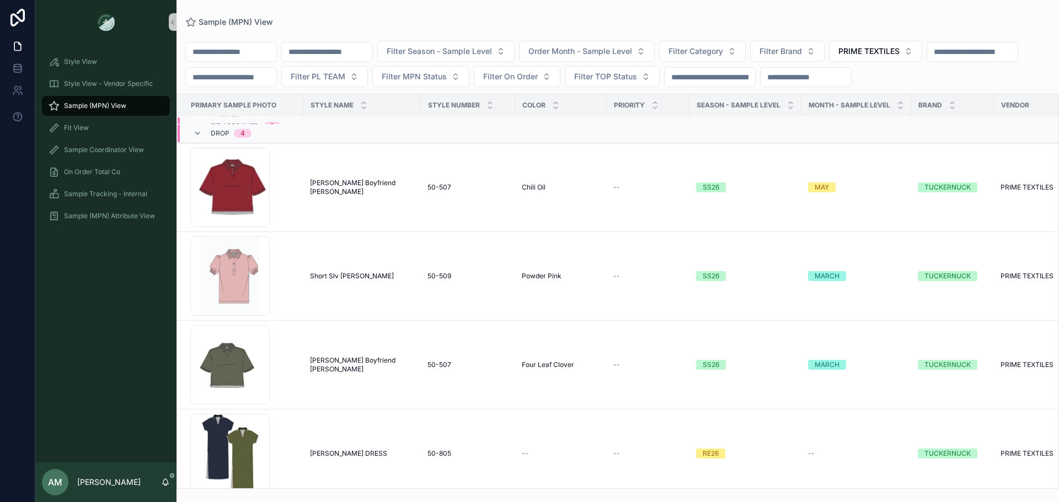
scroll to position [2376, 0]
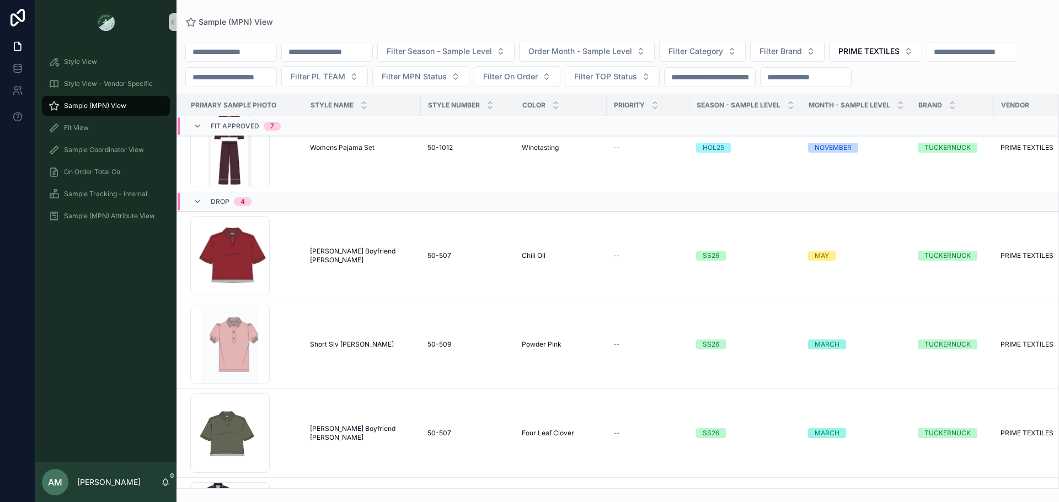
click at [225, 206] on span "Drop" at bounding box center [220, 201] width 19 height 9
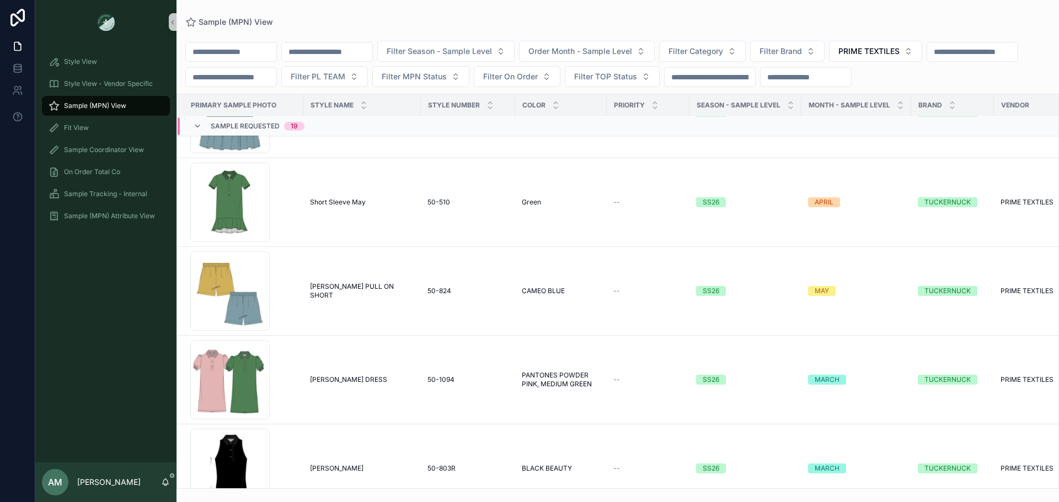
scroll to position [1185, 0]
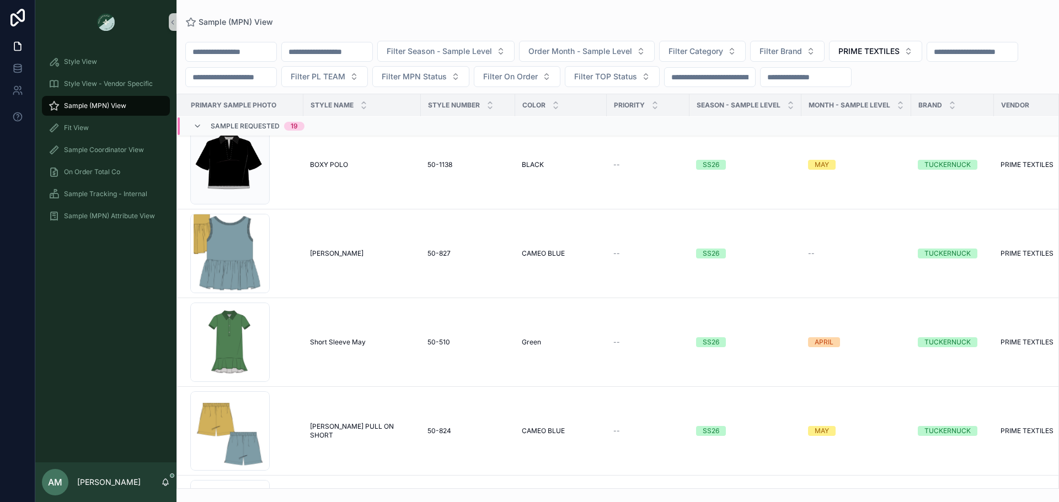
click at [221, 131] on span "Sample Requested" at bounding box center [245, 126] width 69 height 9
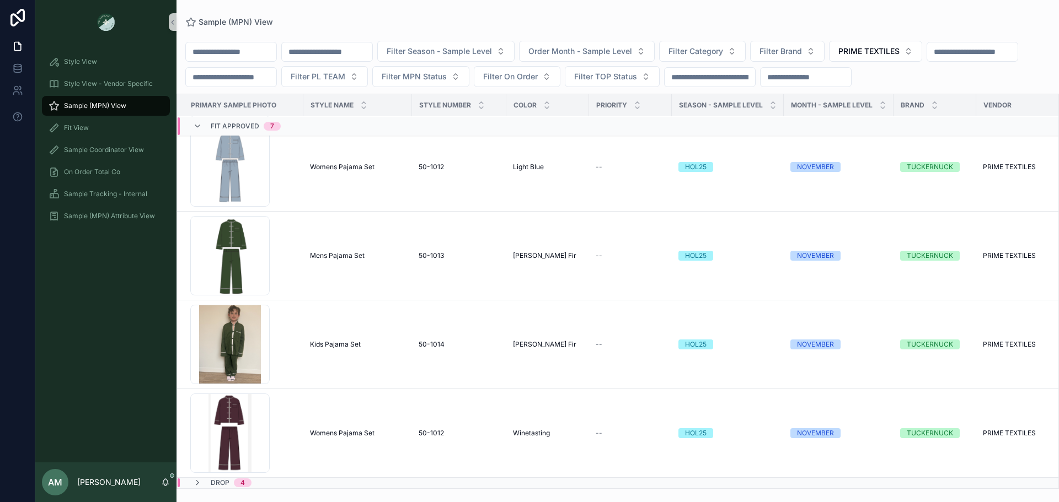
scroll to position [333, 0]
click at [368, 52] on input "scrollable content" at bounding box center [327, 51] width 90 height 15
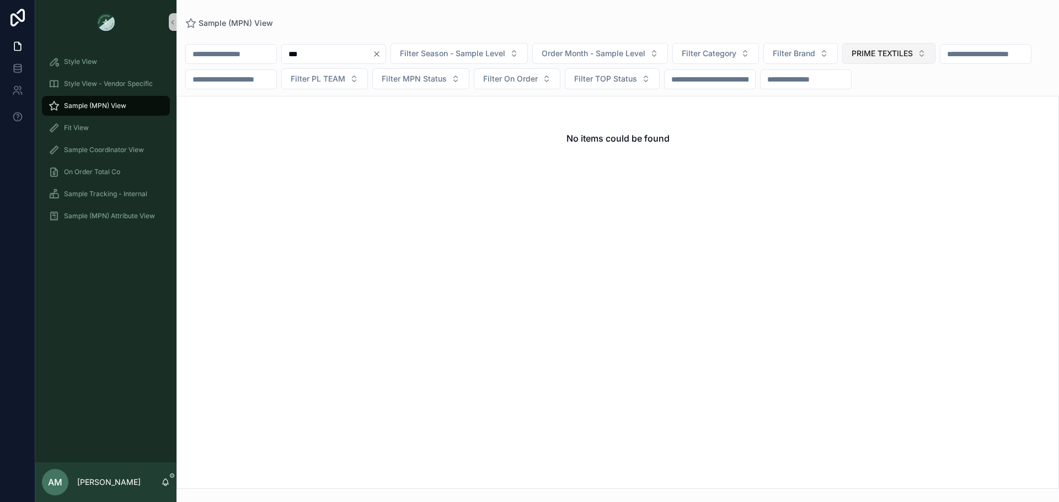
type input "***"
click at [913, 49] on span "PRIME TEXTILES" at bounding box center [882, 53] width 61 height 11
click at [934, 100] on div "None" at bounding box center [945, 98] width 132 height 18
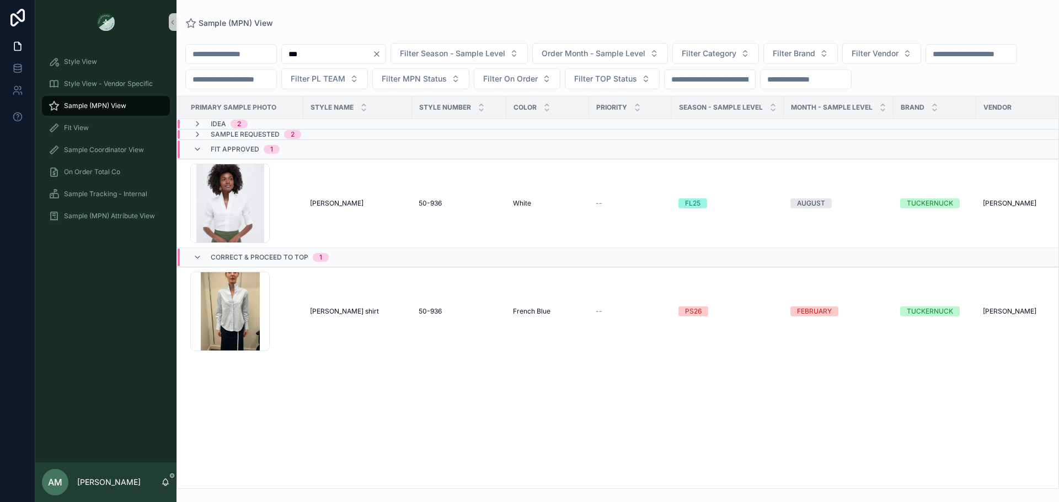
click at [315, 139] on div "Sample Requested 2" at bounding box center [342, 134] width 328 height 9
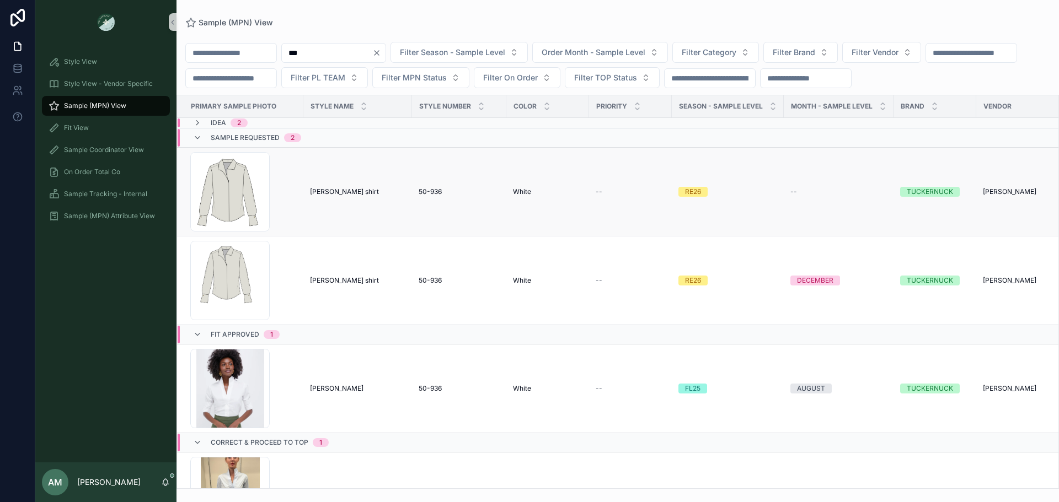
click at [362, 196] on div "[PERSON_NAME] shirt [PERSON_NAME] shirt" at bounding box center [357, 192] width 95 height 9
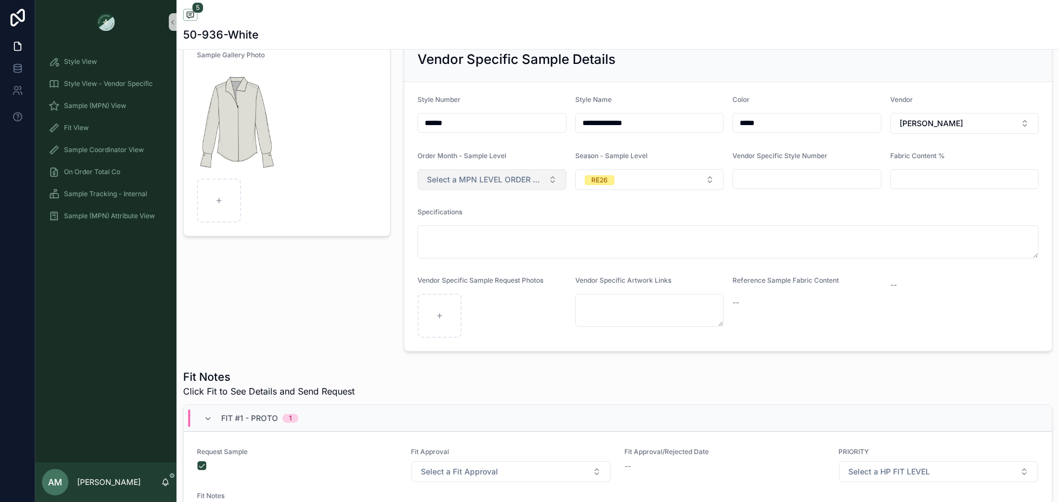
scroll to position [110, 0]
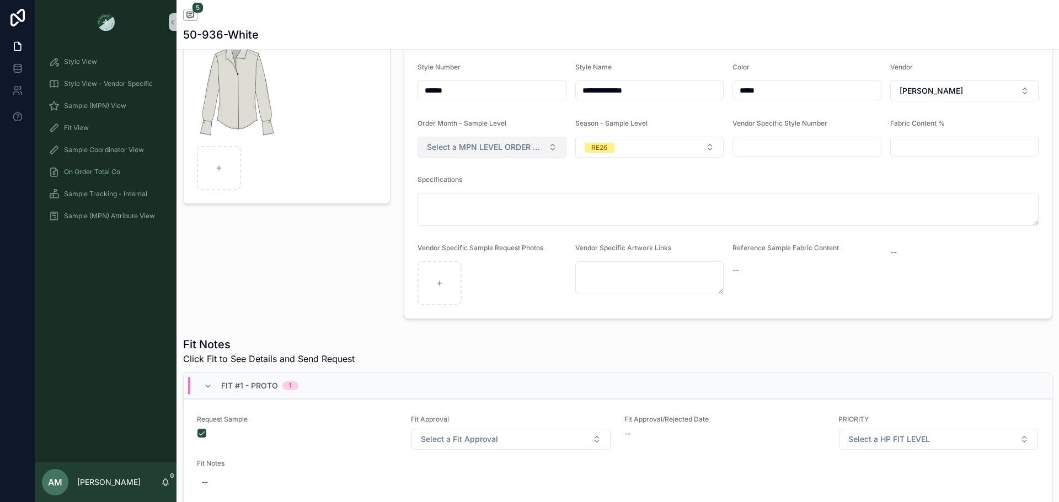
click at [517, 157] on button "Select a MPN LEVEL ORDER MONTH" at bounding box center [492, 147] width 149 height 21
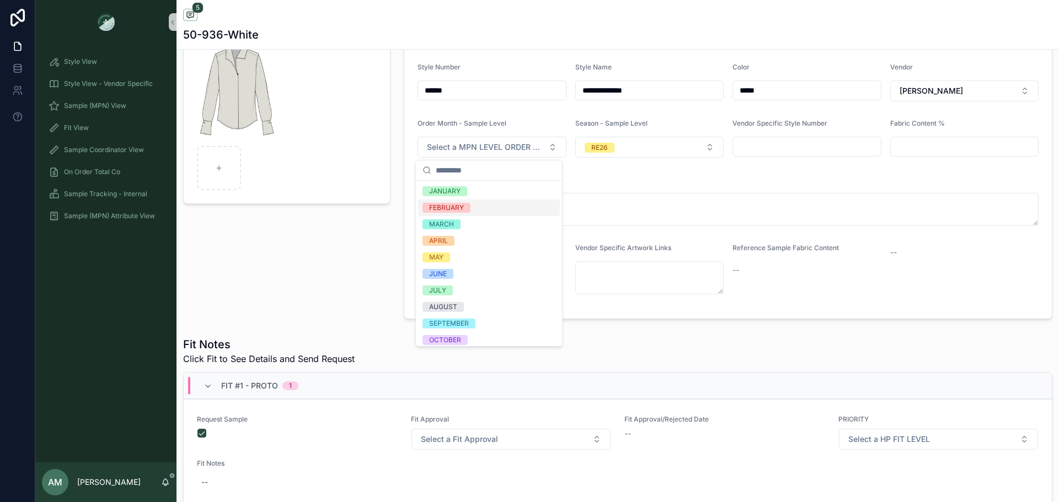
click at [480, 214] on div "FEBRUARY" at bounding box center [489, 208] width 142 height 17
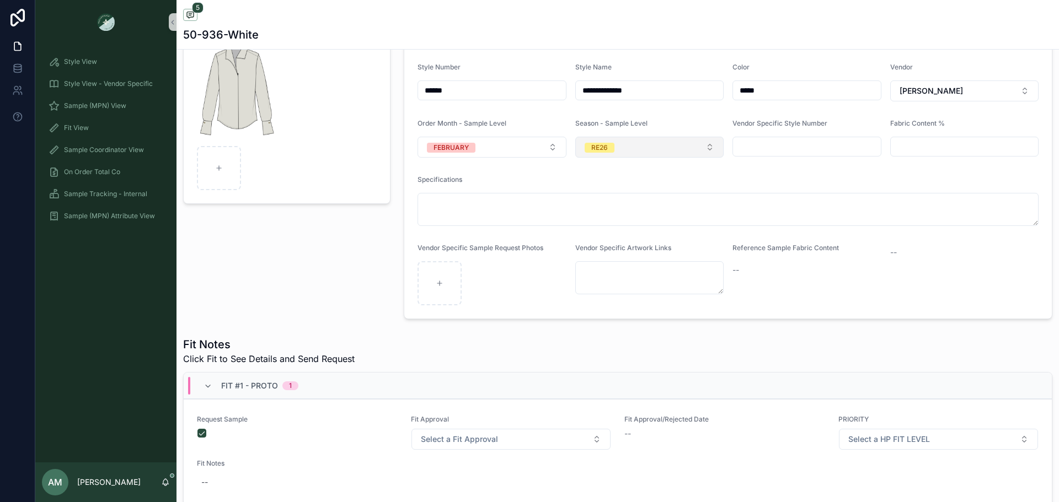
click at [632, 143] on button "RE26" at bounding box center [649, 147] width 149 height 21
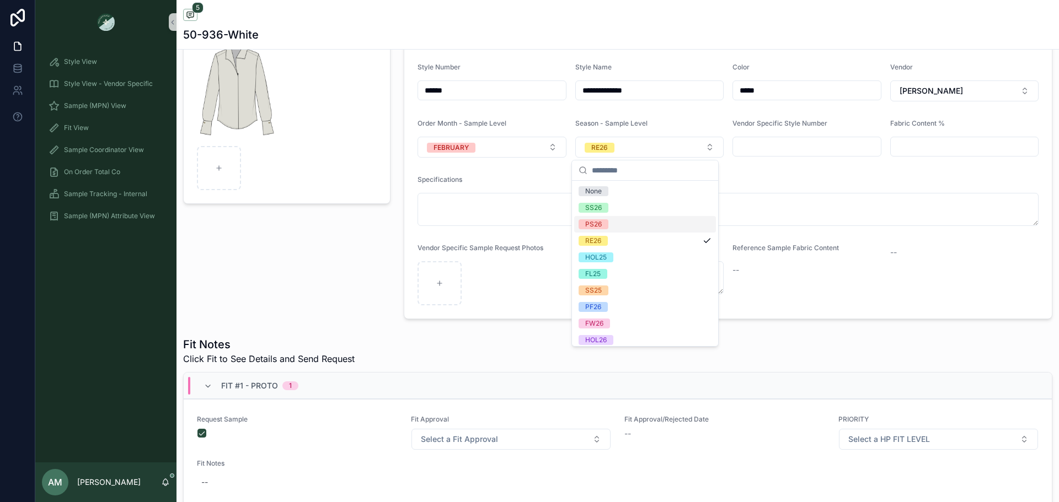
click at [620, 226] on div "PS26" at bounding box center [645, 224] width 142 height 17
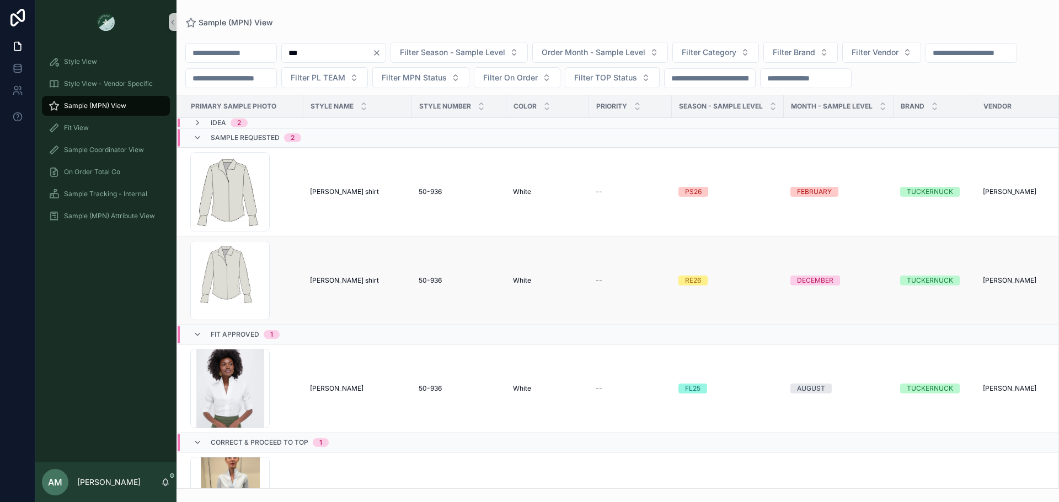
click at [361, 285] on div "[PERSON_NAME] shirt [PERSON_NAME] shirt" at bounding box center [357, 280] width 95 height 9
